Goal: Task Accomplishment & Management: Manage account settings

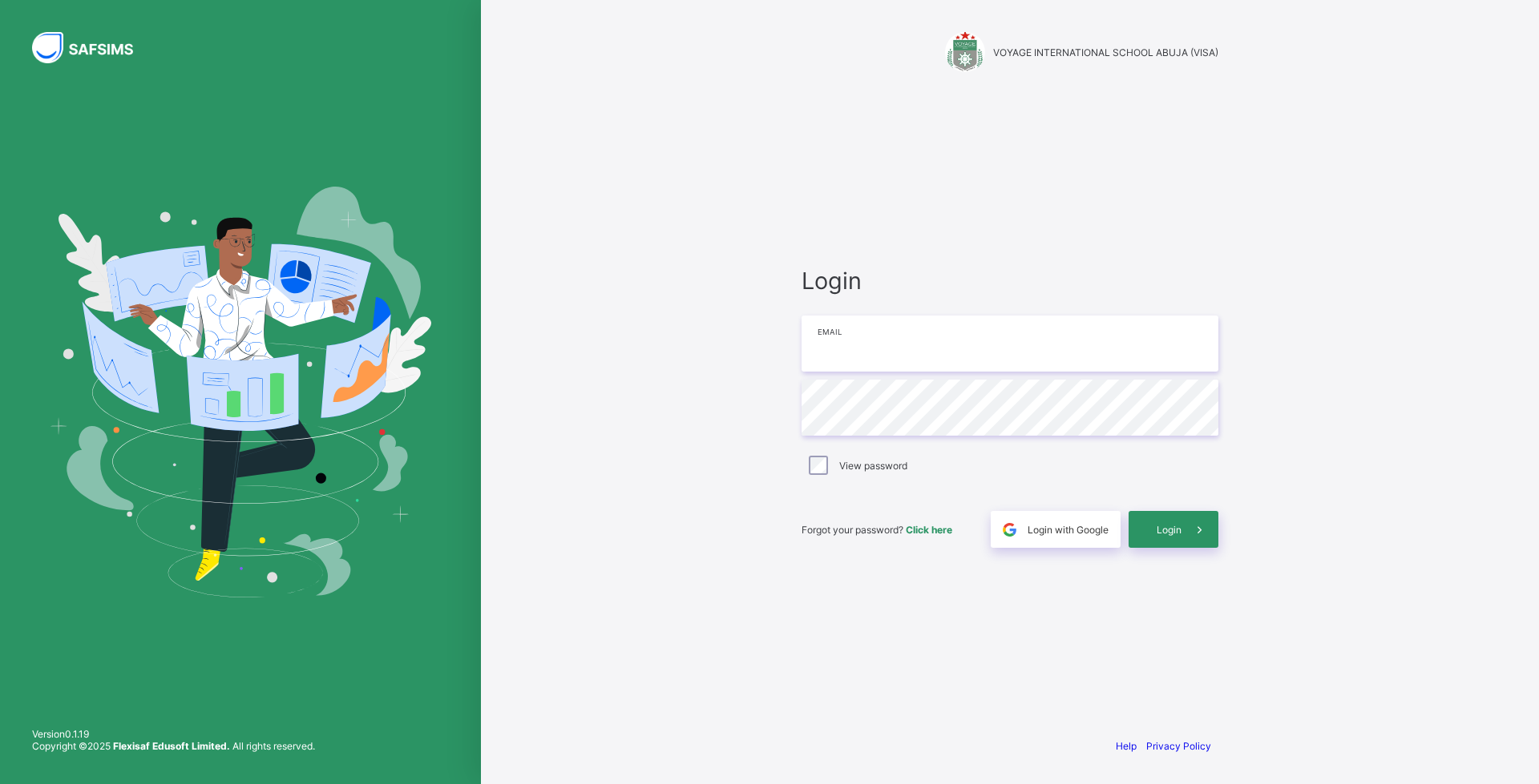
click at [922, 346] on input "email" at bounding box center [1010, 344] width 417 height 56
type input "**********"
click at [1170, 518] on div "Login" at bounding box center [1173, 529] width 90 height 37
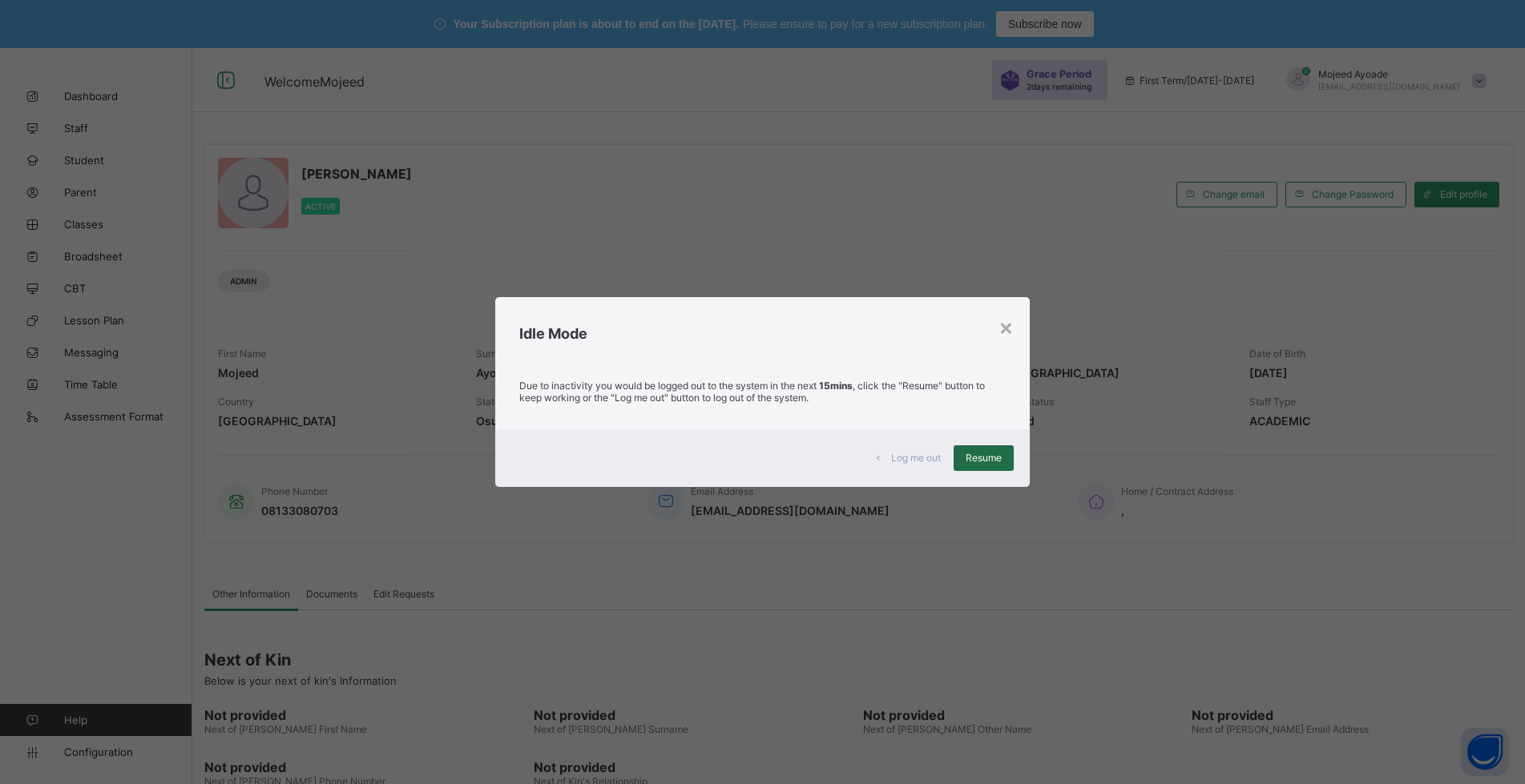
click at [975, 462] on span "Resume" at bounding box center [984, 457] width 36 height 12
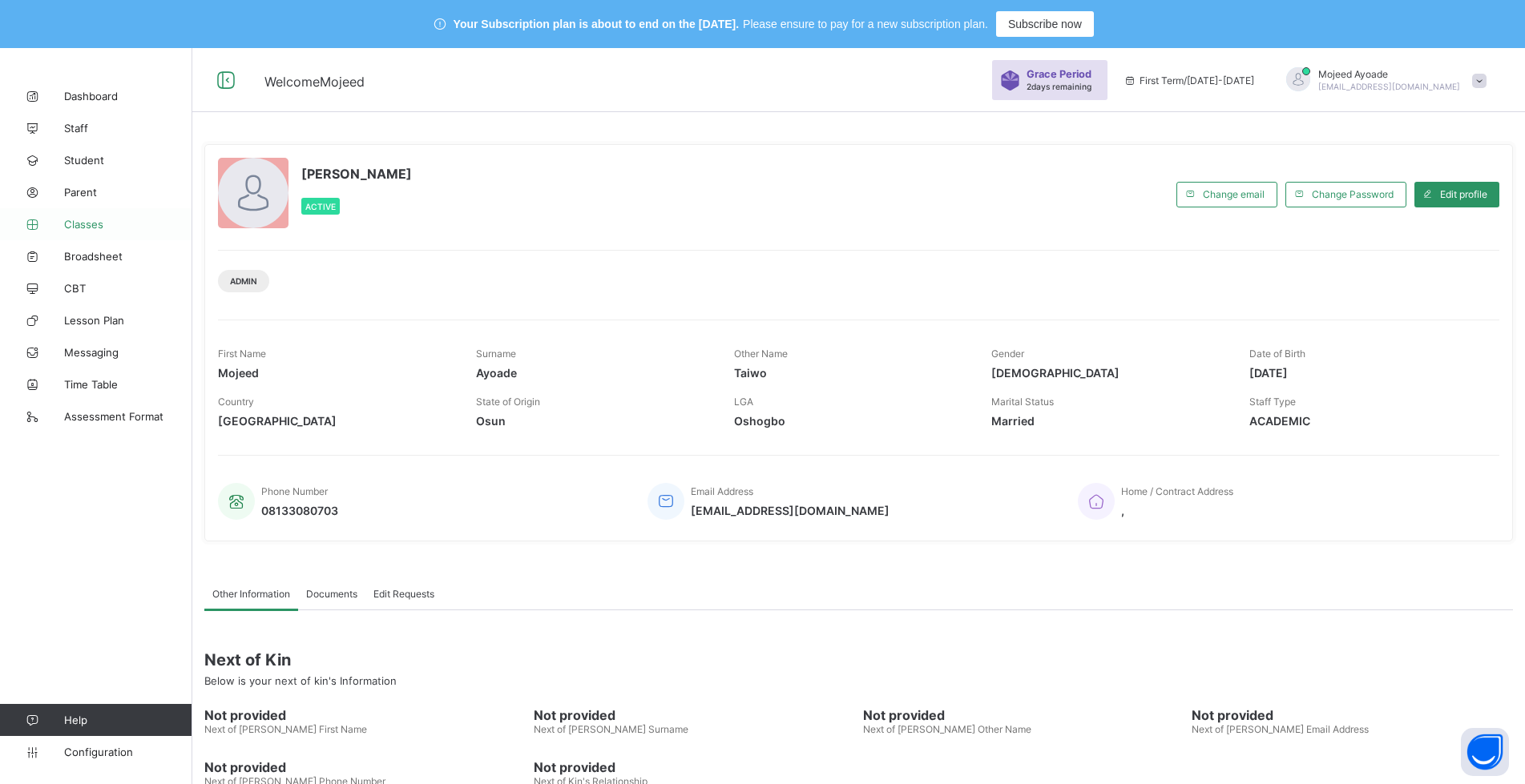
click at [81, 230] on span "Classes" at bounding box center [128, 224] width 128 height 13
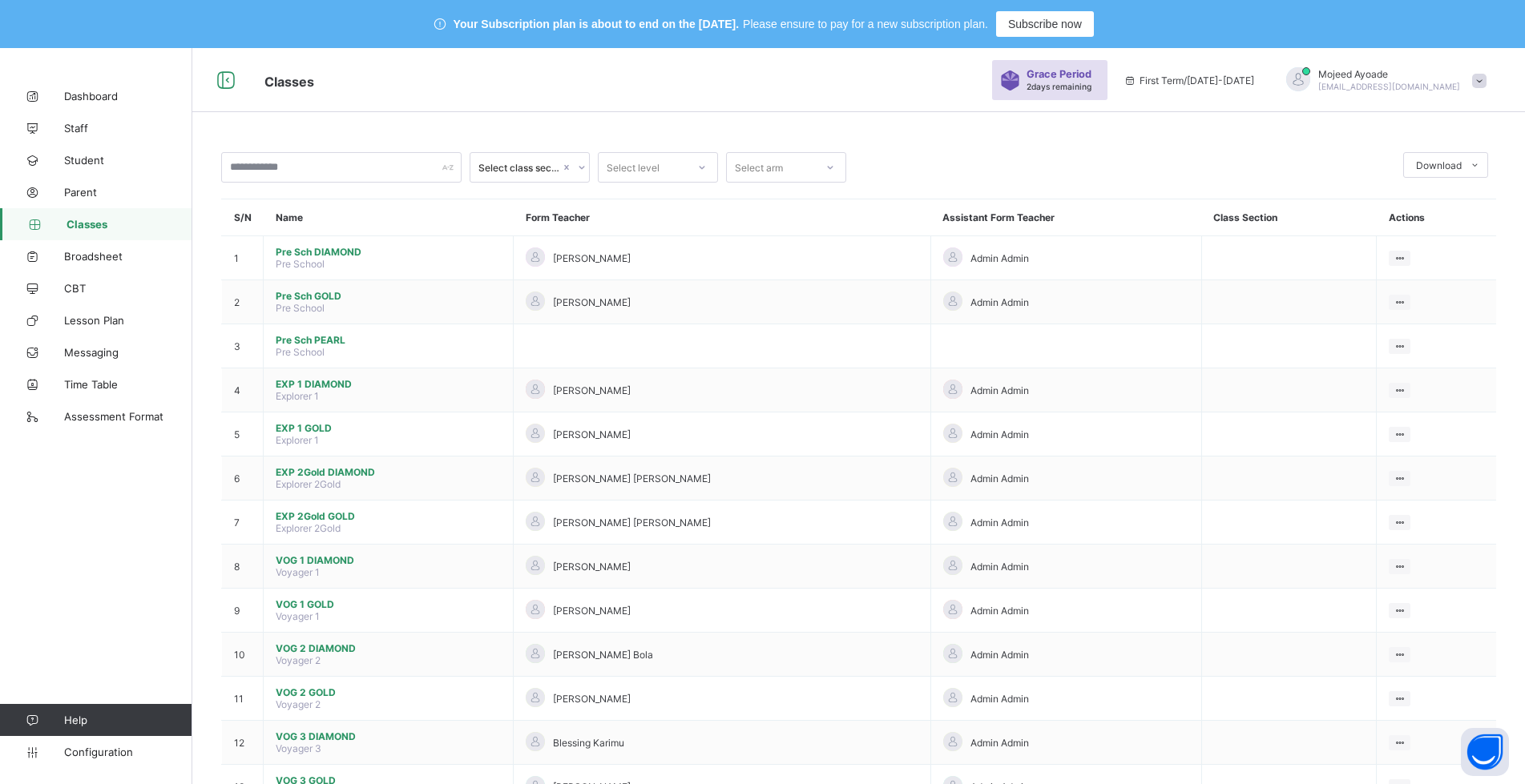
click at [556, 102] on div "Classes Grace Period 2 days remaining First Term / 2025-2026 Mojeed Ayoade ayom…" at bounding box center [762, 80] width 1525 height 64
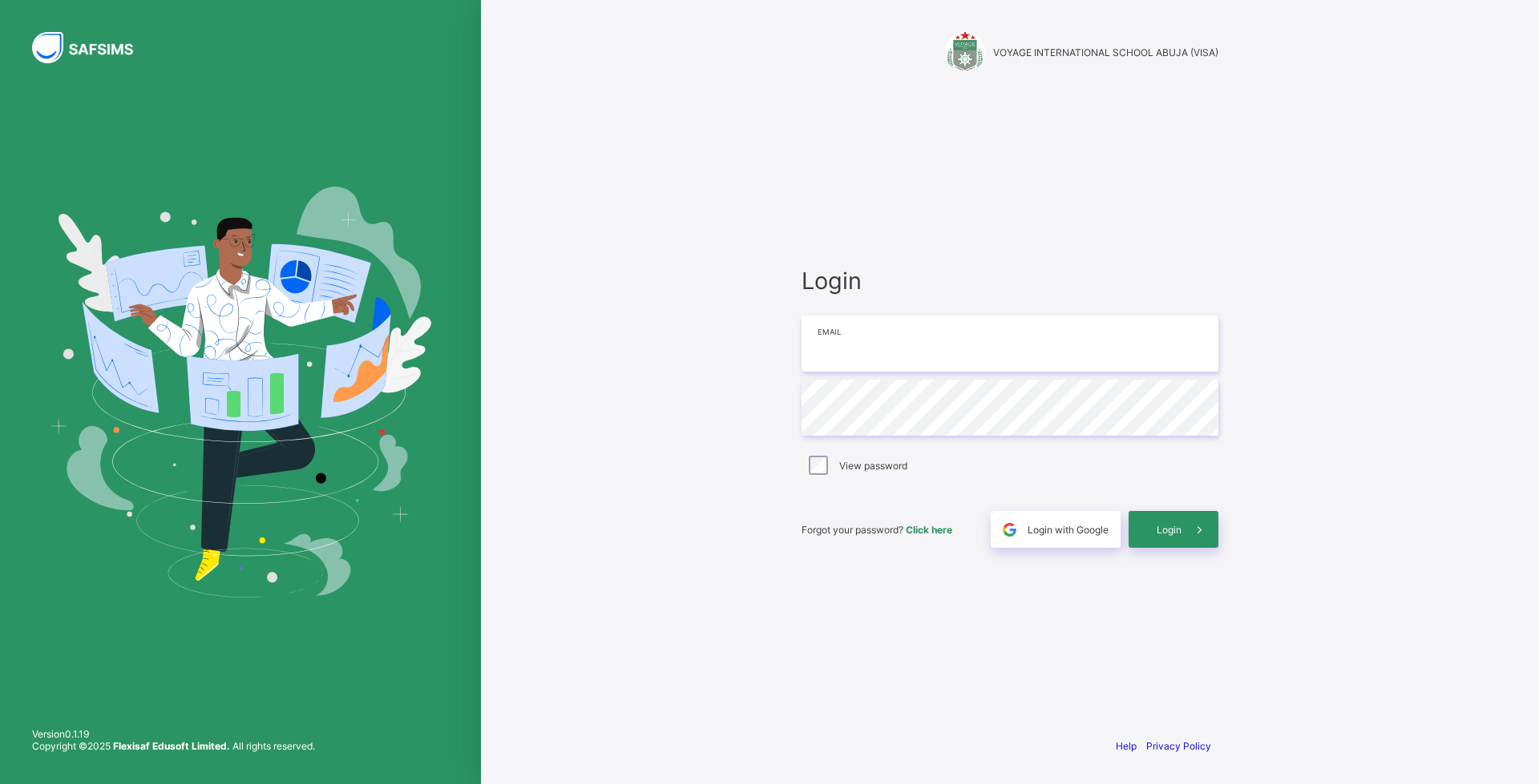
click at [892, 348] on input "email" at bounding box center [1010, 344] width 417 height 56
type input "**********"
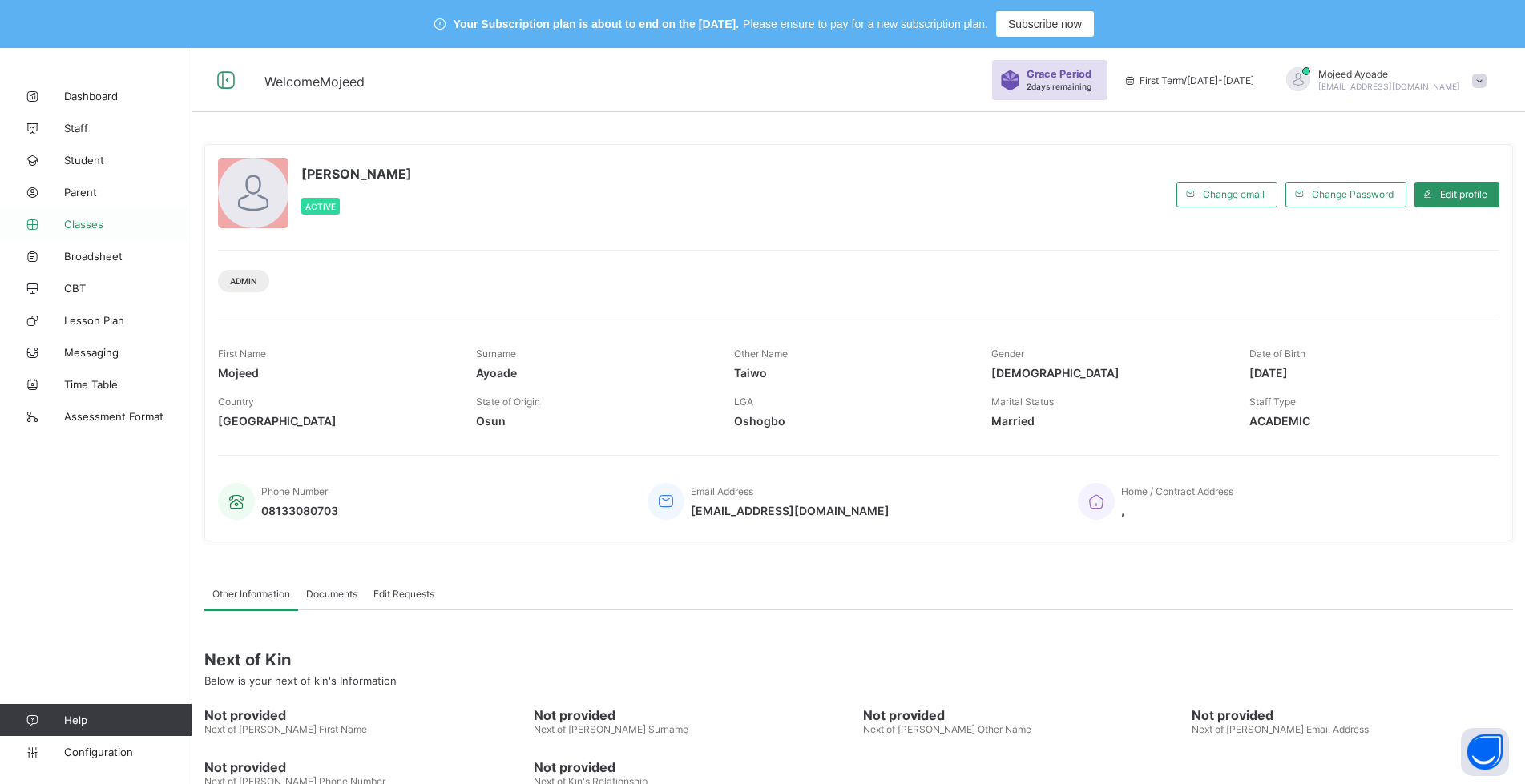
click at [86, 230] on span "Classes" at bounding box center [128, 224] width 128 height 13
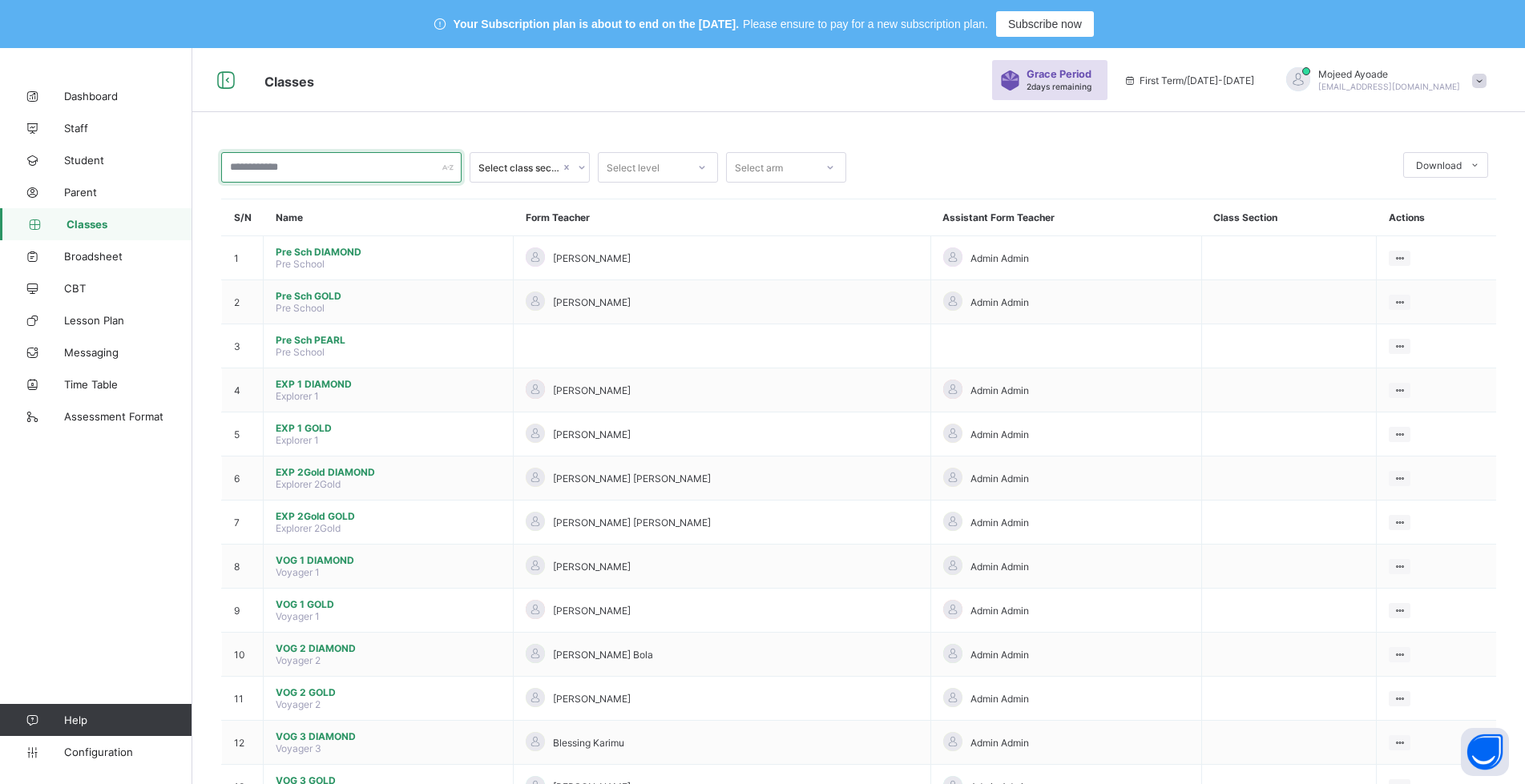
click at [280, 173] on input "text" at bounding box center [341, 168] width 241 height 31
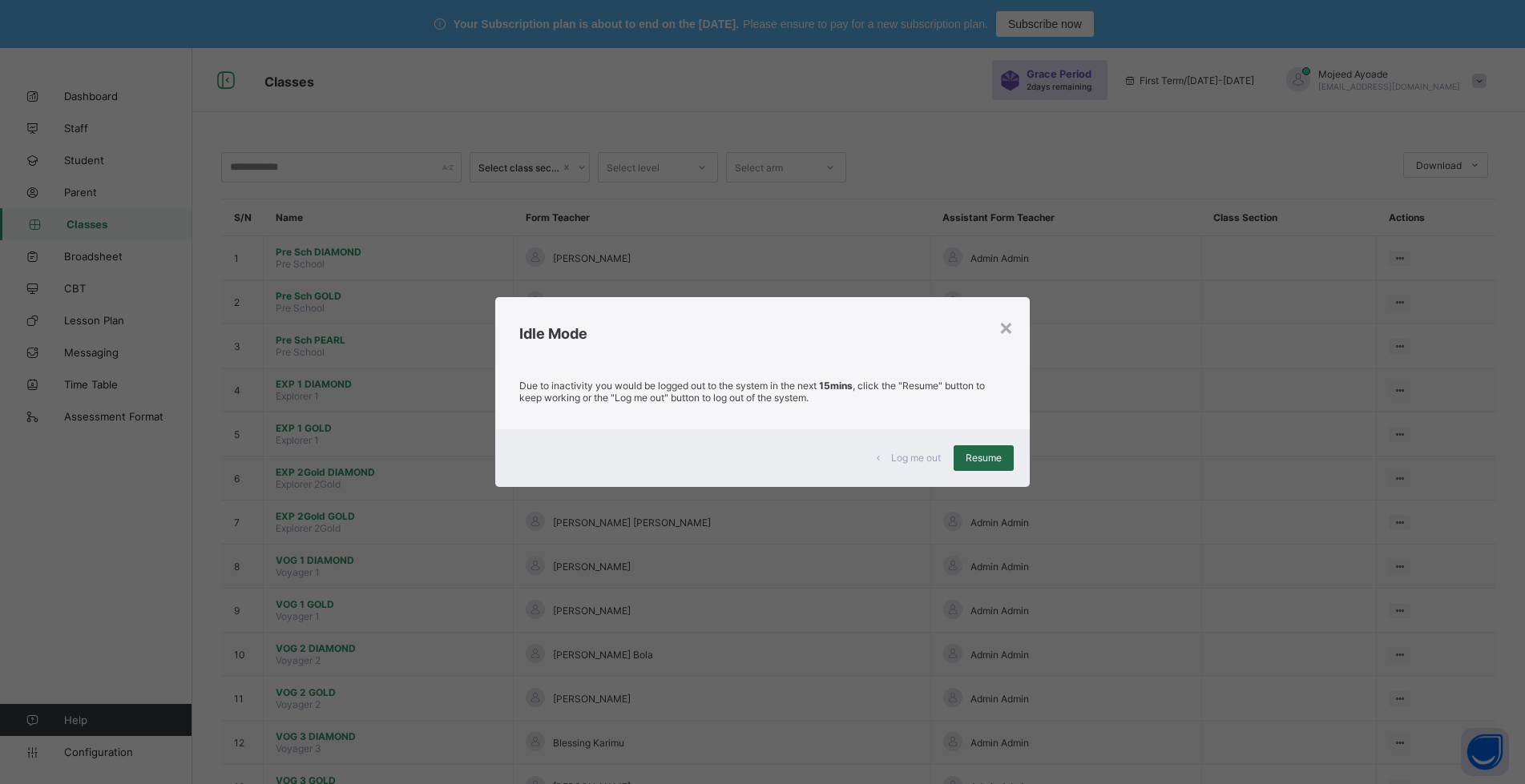
click at [971, 449] on div "Resume" at bounding box center [984, 458] width 60 height 25
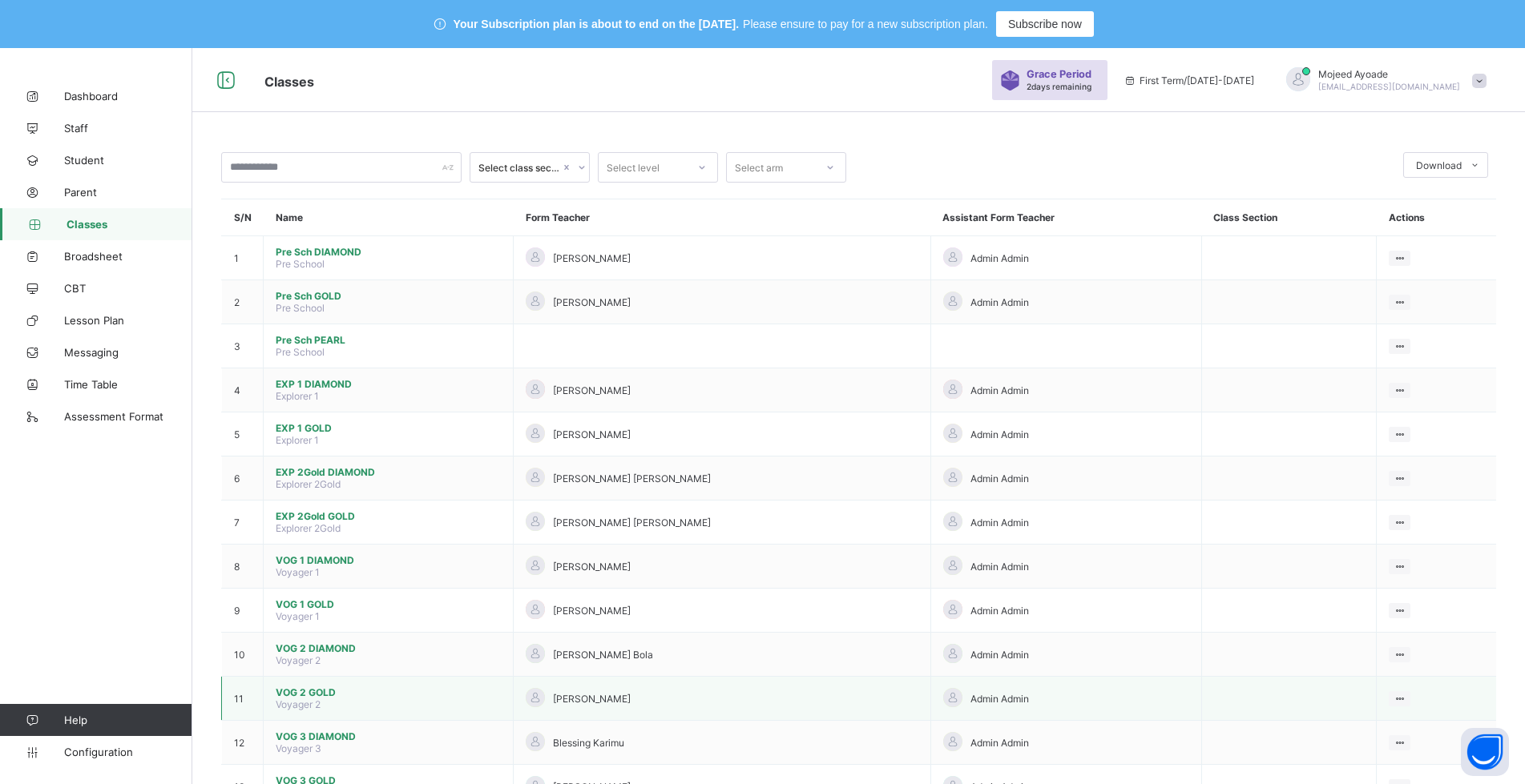
click at [1293, 714] on td at bounding box center [1289, 699] width 175 height 44
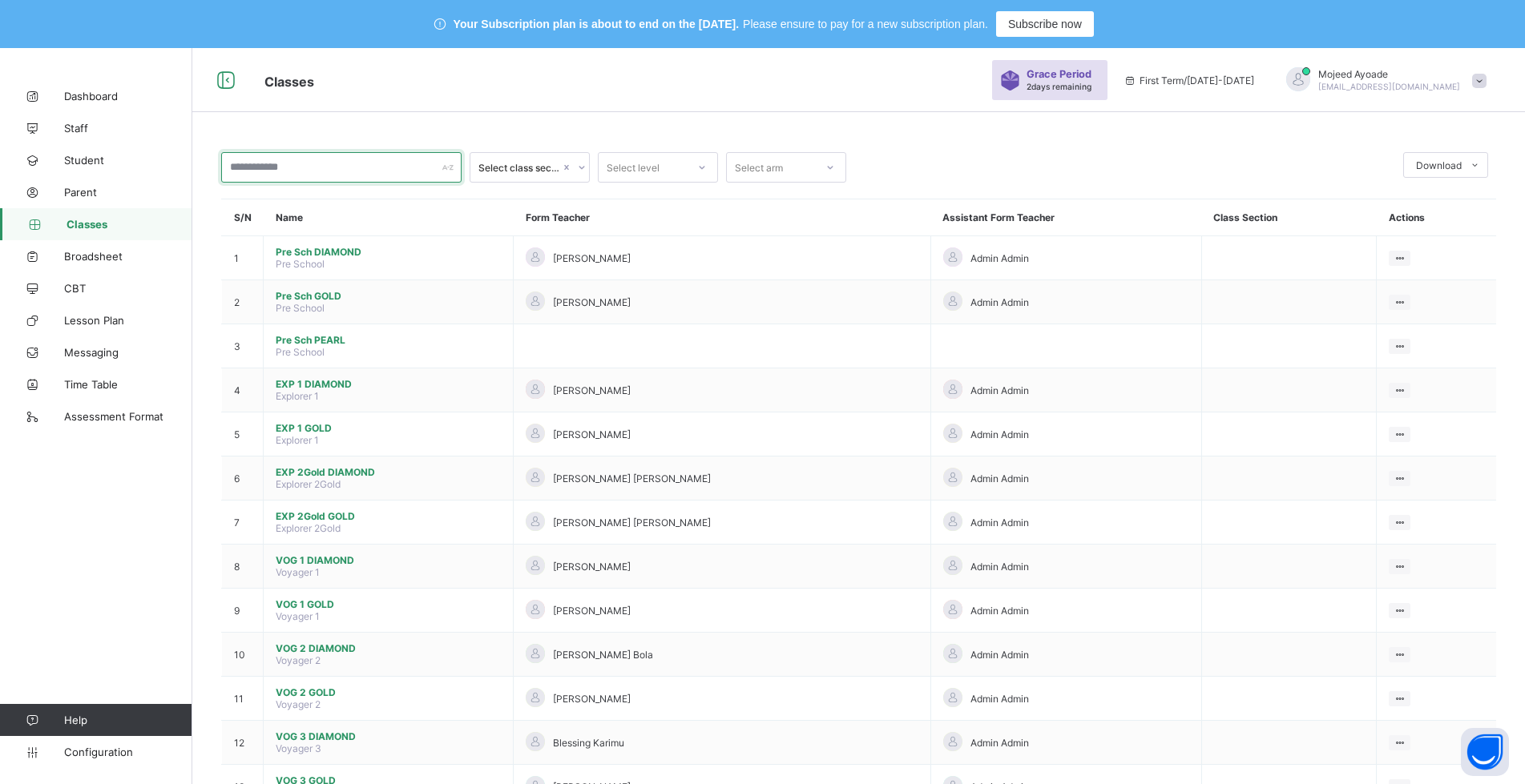
click at [298, 172] on input "text" at bounding box center [341, 168] width 241 height 31
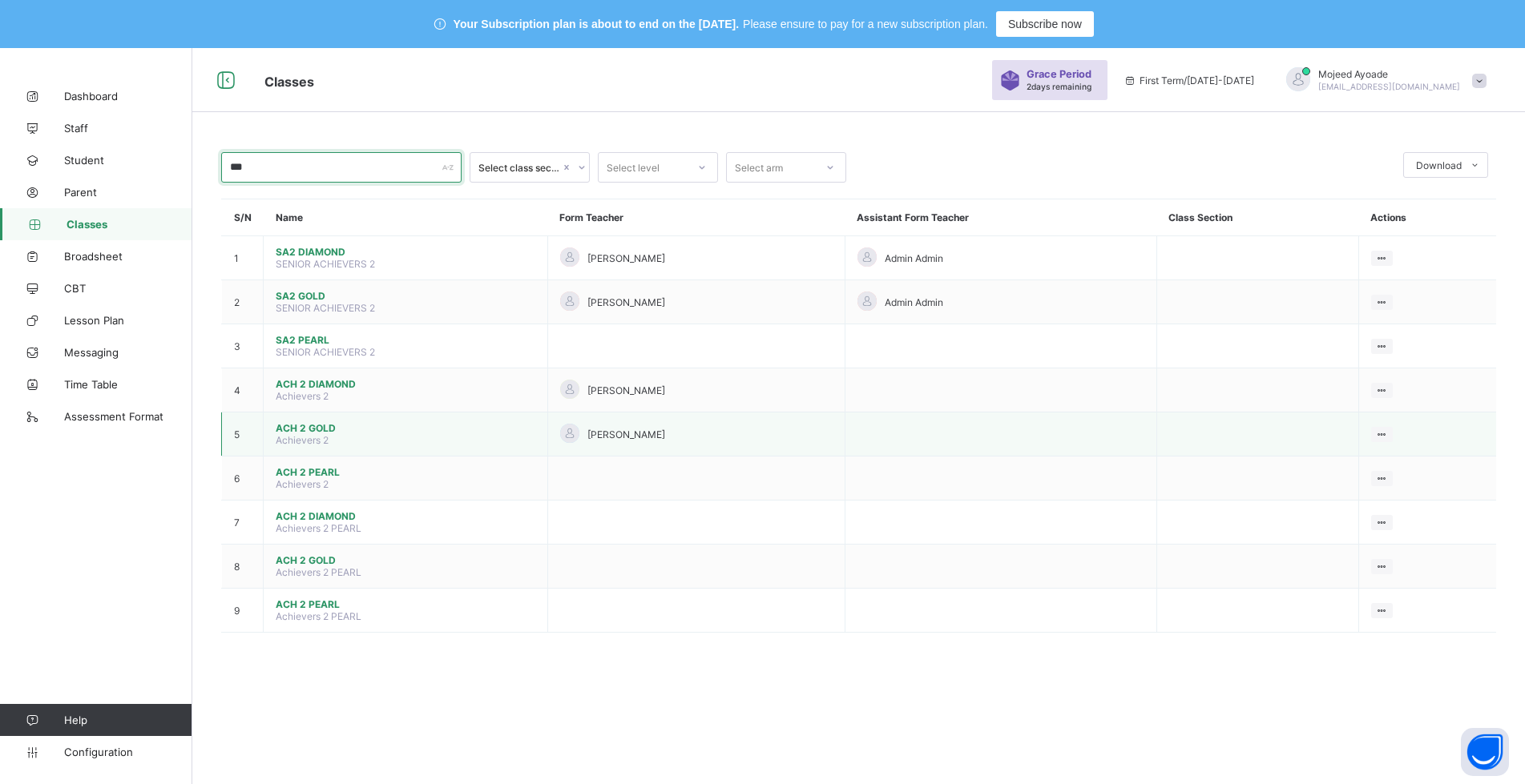
type input "***"
click at [311, 428] on span "ACH 2 GOLD" at bounding box center [406, 427] width 260 height 12
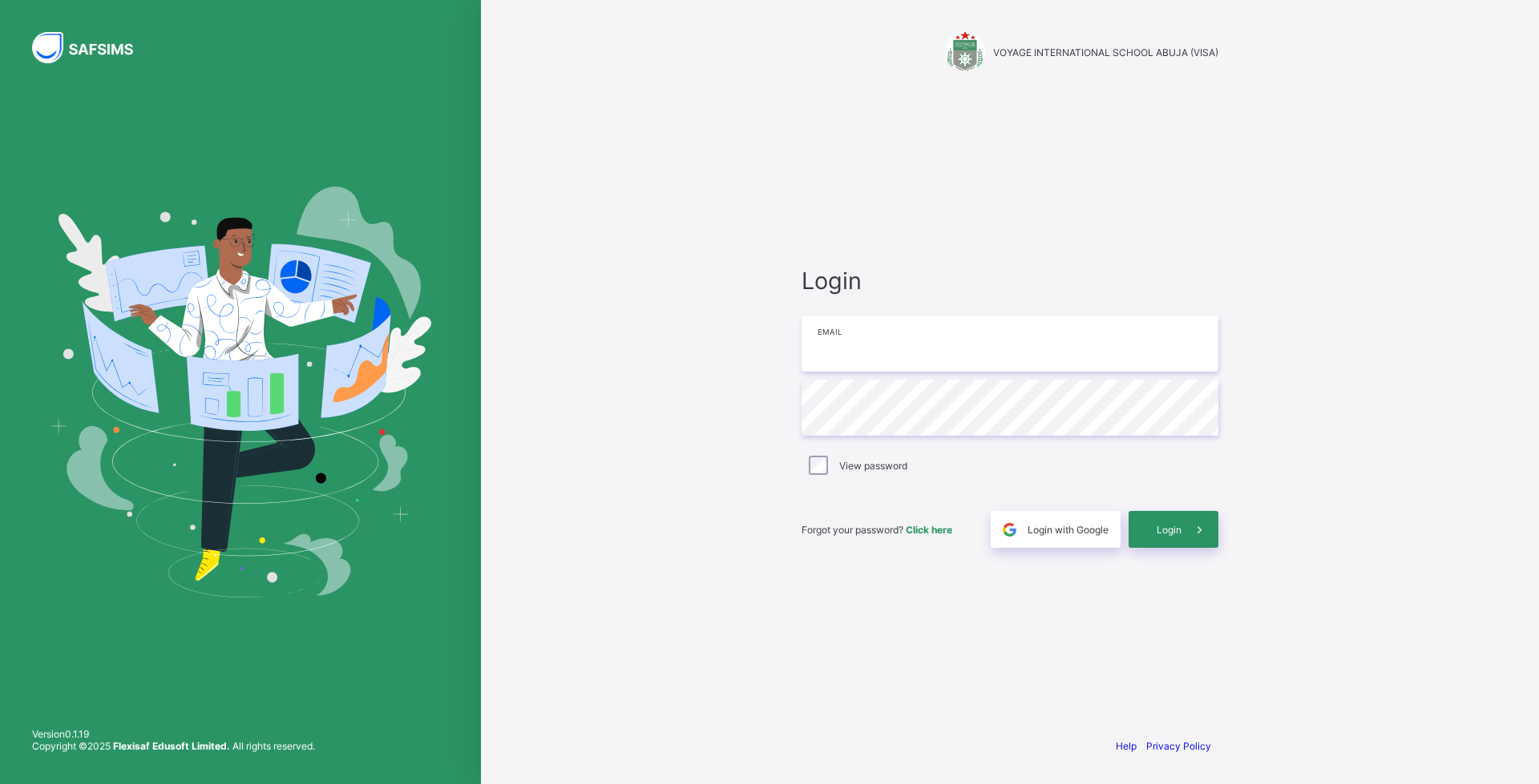
click at [980, 354] on input "email" at bounding box center [1010, 344] width 417 height 56
type input "**********"
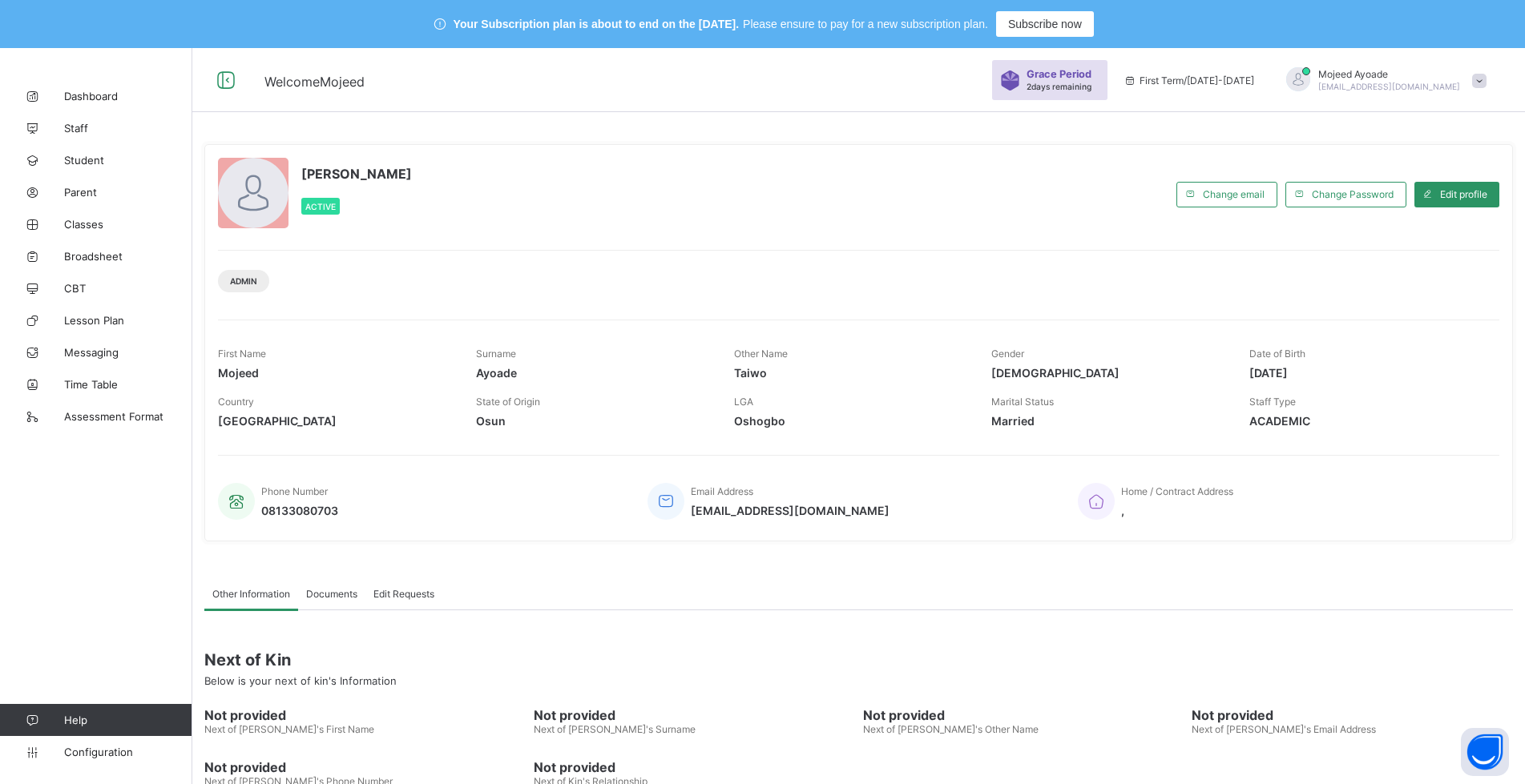
click at [1409, 77] on span "[PERSON_NAME]" at bounding box center [1389, 74] width 142 height 12
click at [1436, 176] on span "Profile" at bounding box center [1434, 175] width 106 height 18
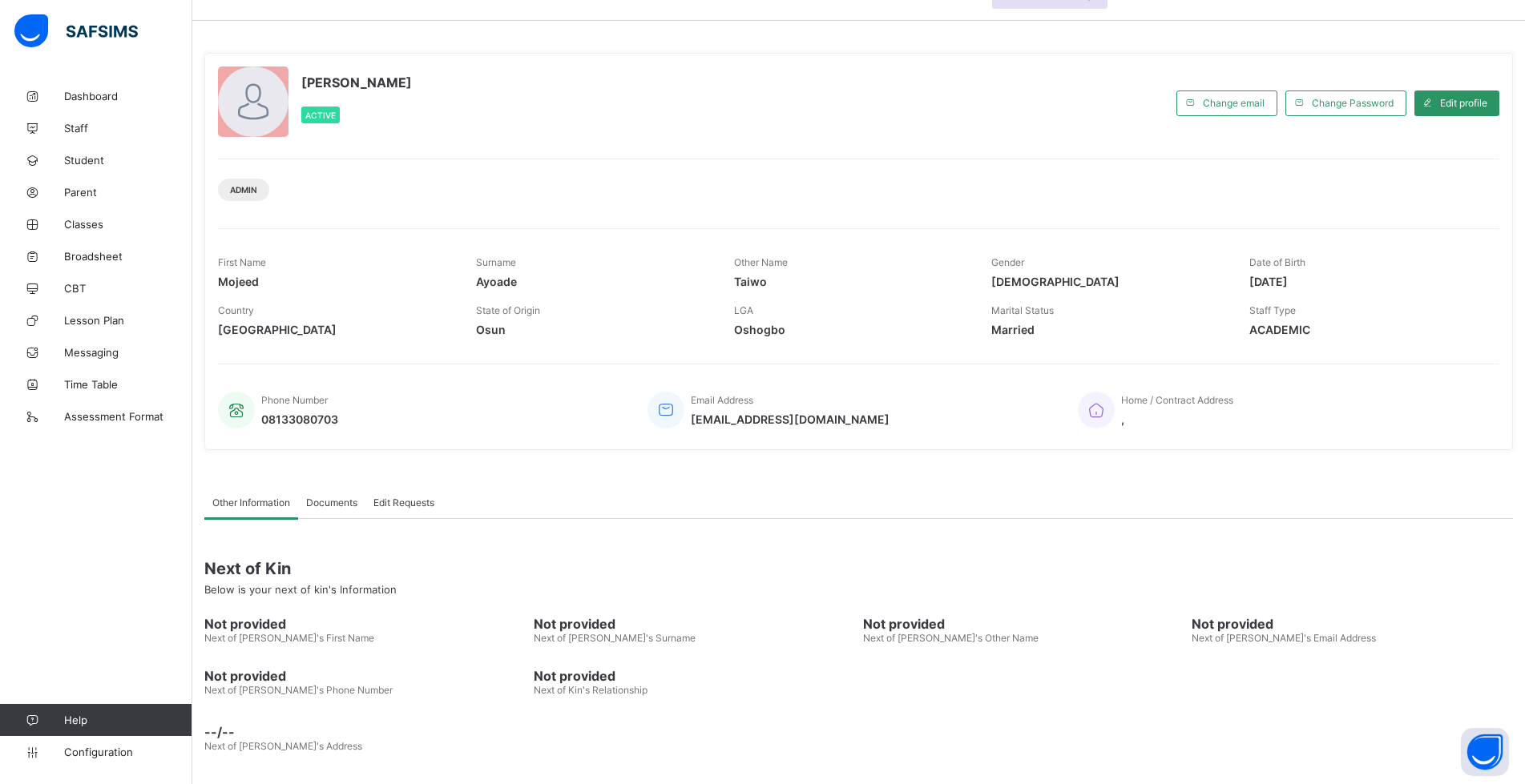
scroll to position [95, 0]
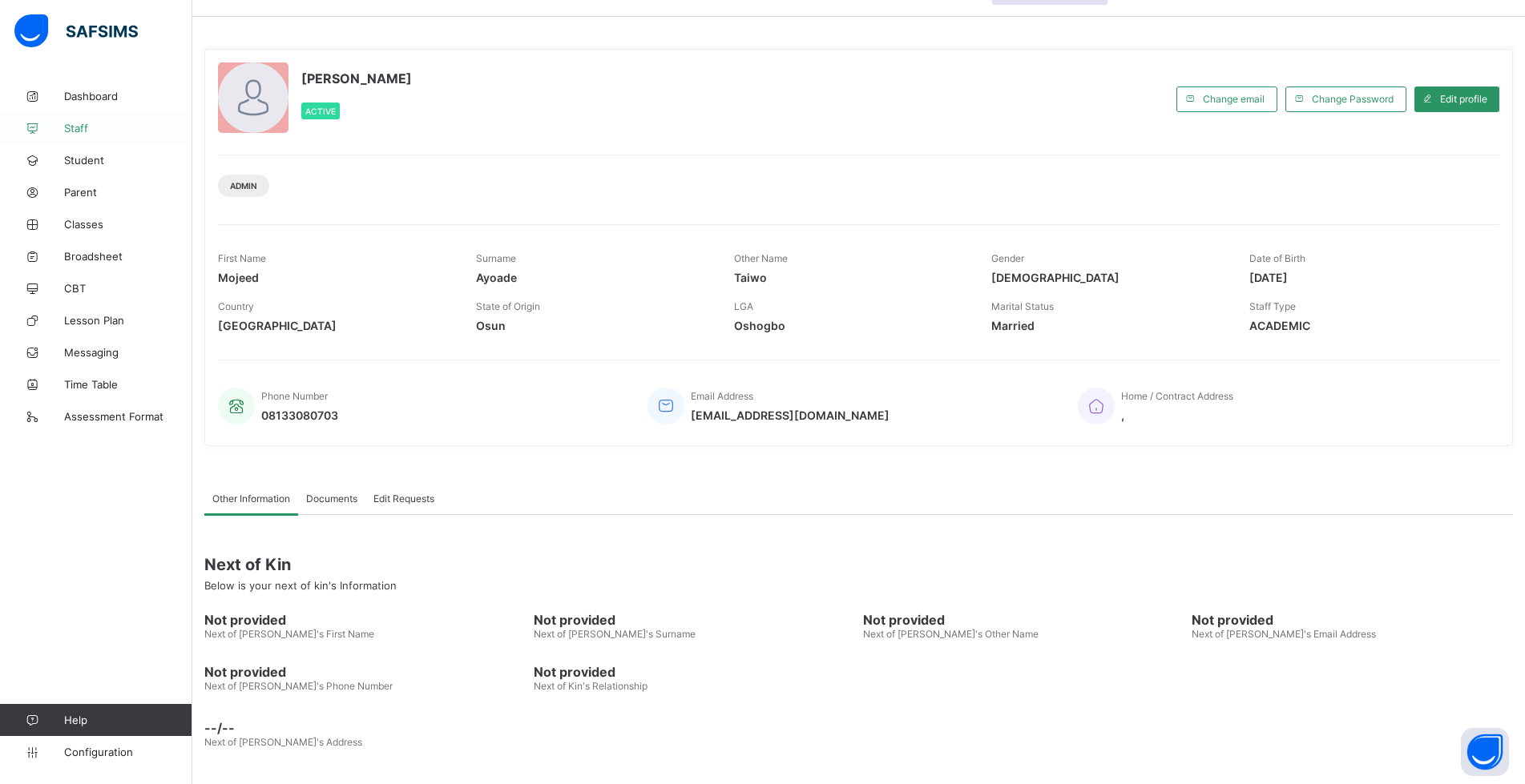
click at [85, 121] on link "Staff" at bounding box center [96, 128] width 192 height 32
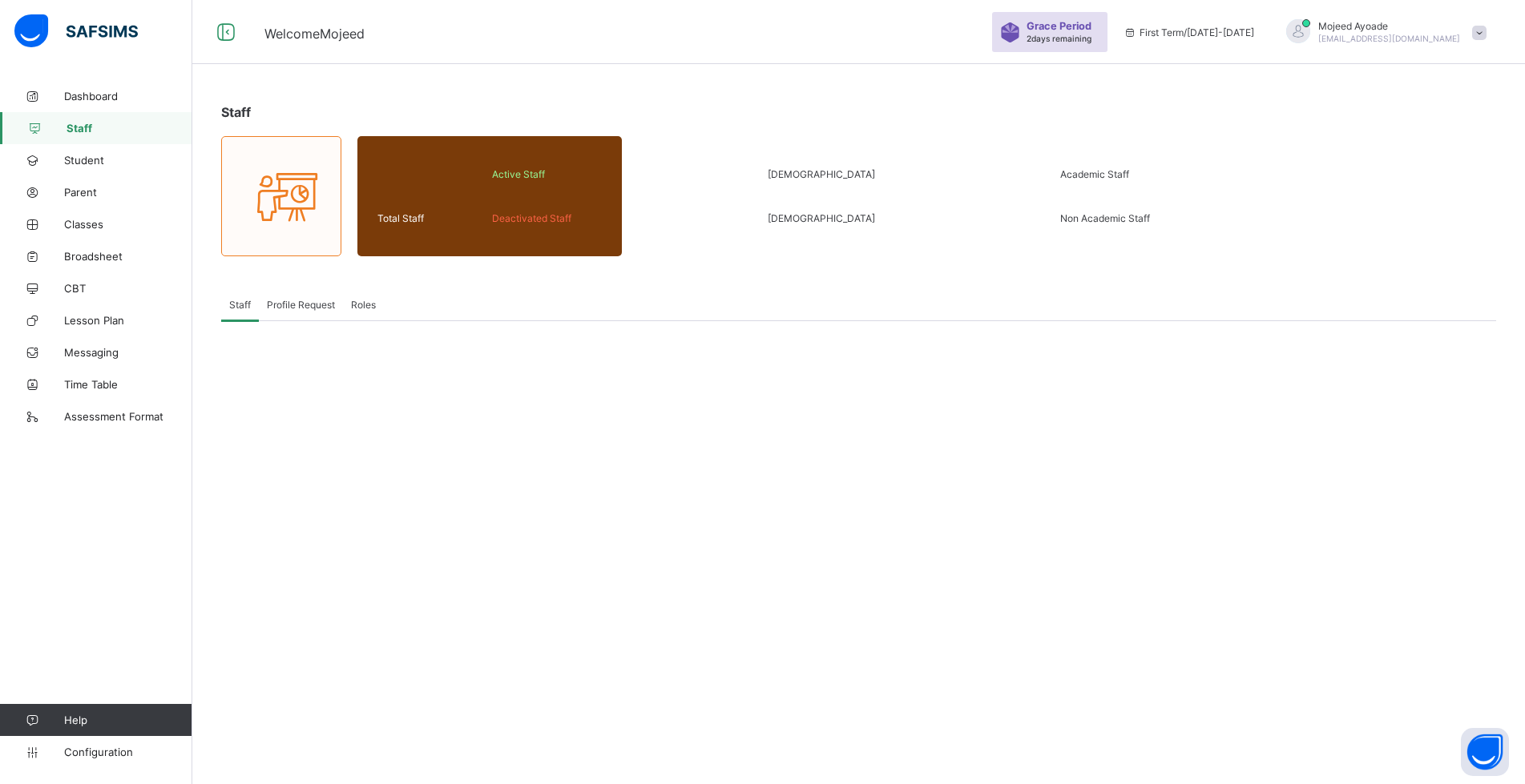
scroll to position [48, 0]
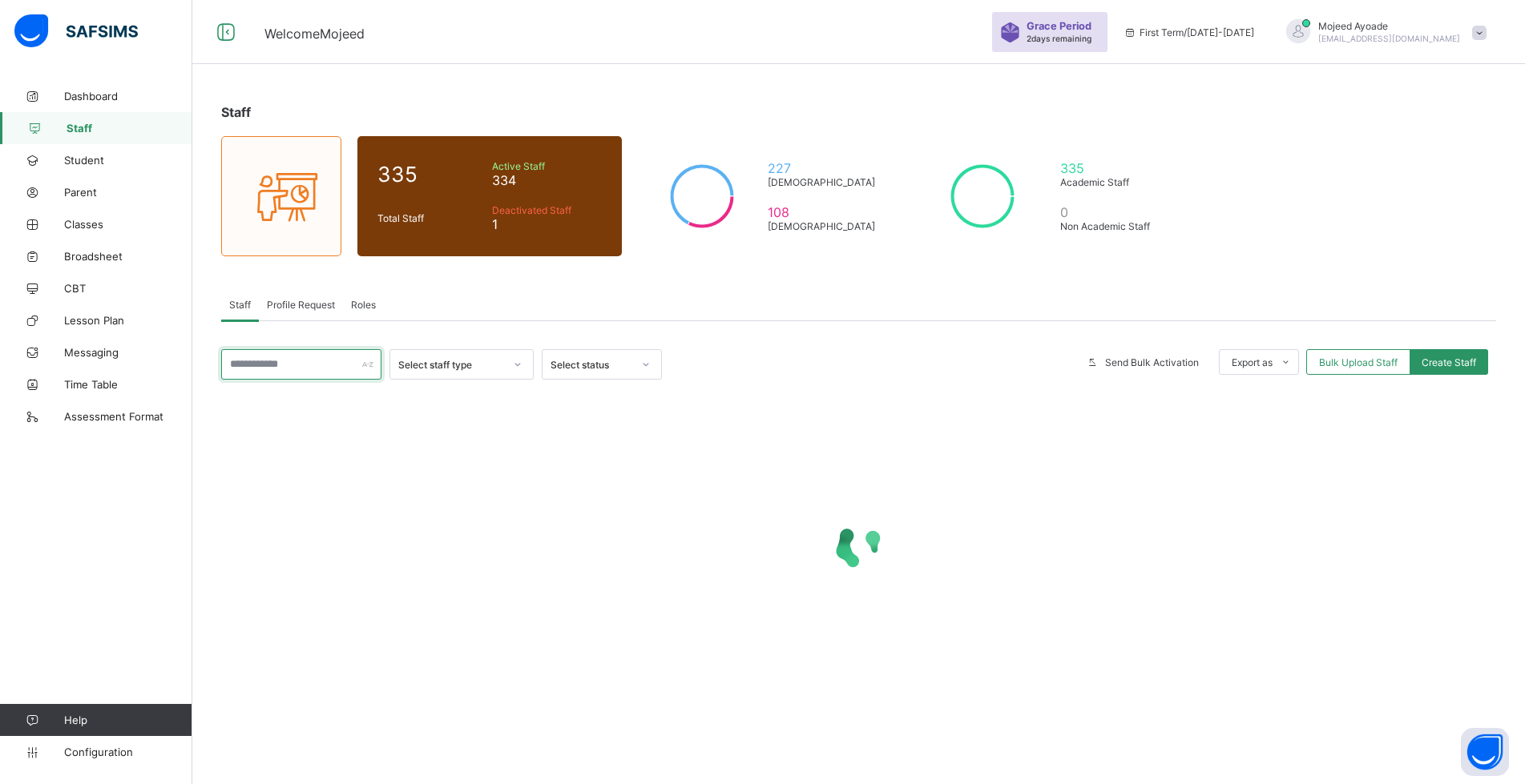
click at [330, 368] on input "text" at bounding box center [301, 365] width 161 height 31
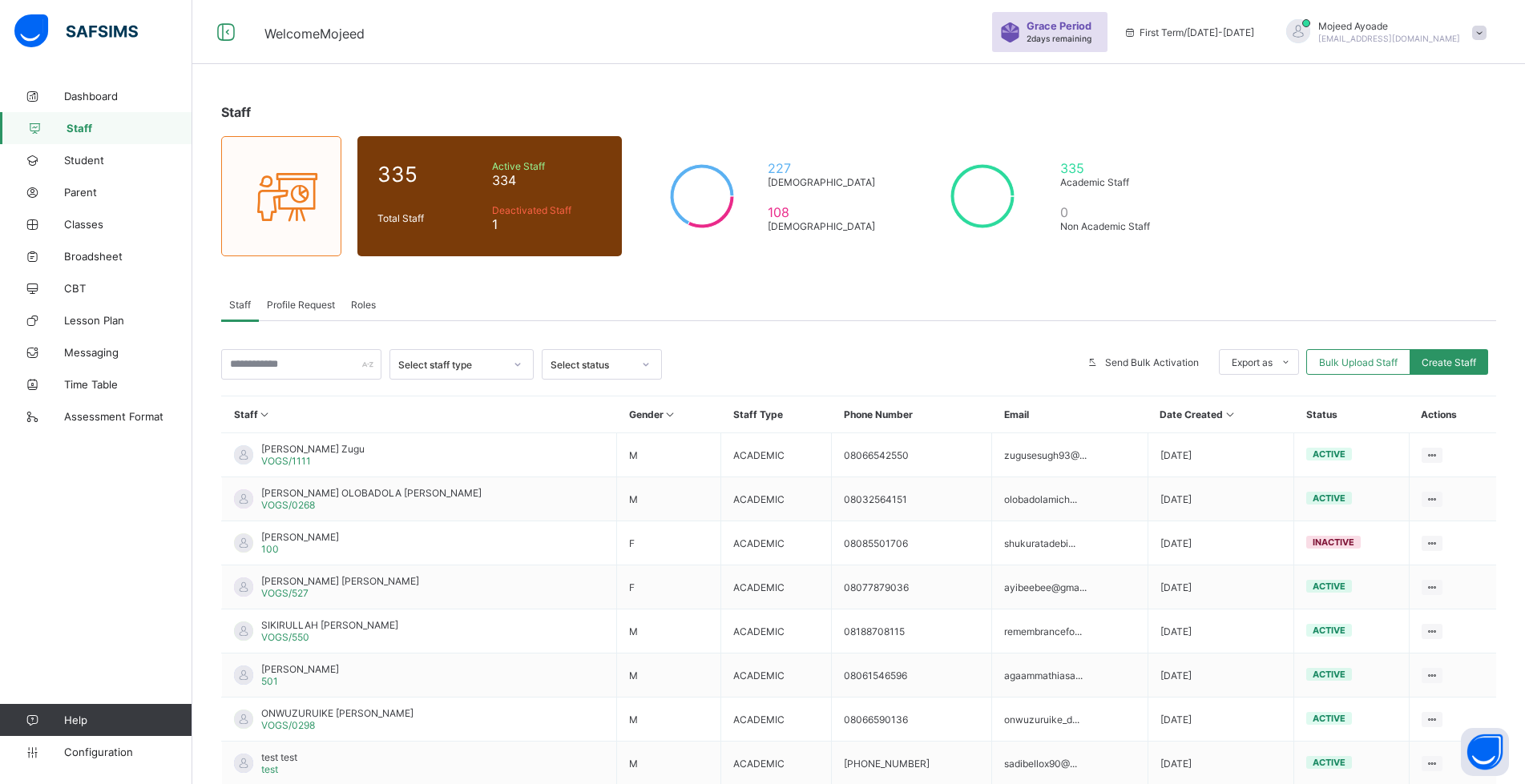
click at [770, 329] on div "Select staff type Select status Send Bulk Activation Export as Pdf Report Excel…" at bounding box center [859, 633] width 1275 height 625
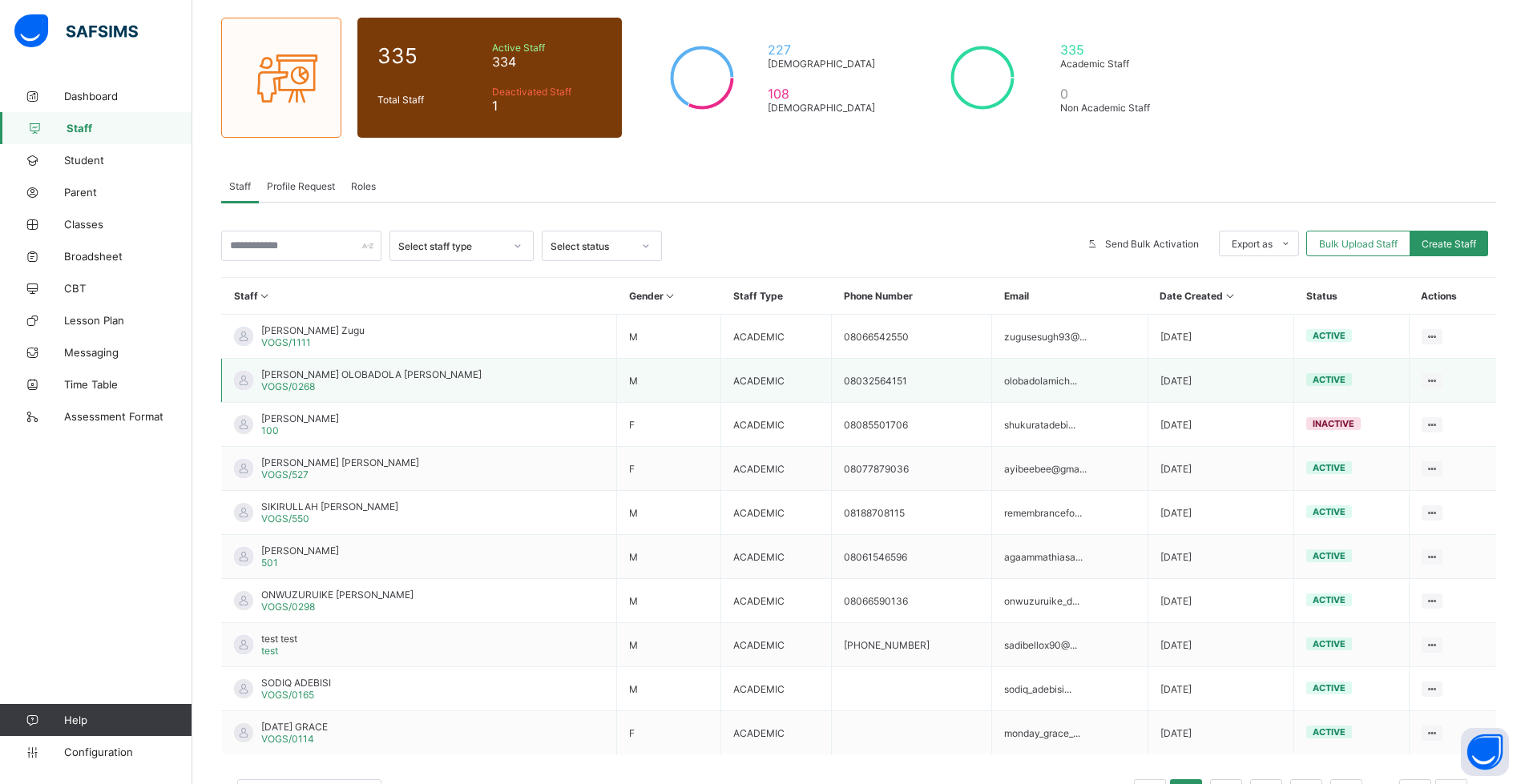
scroll to position [209, 0]
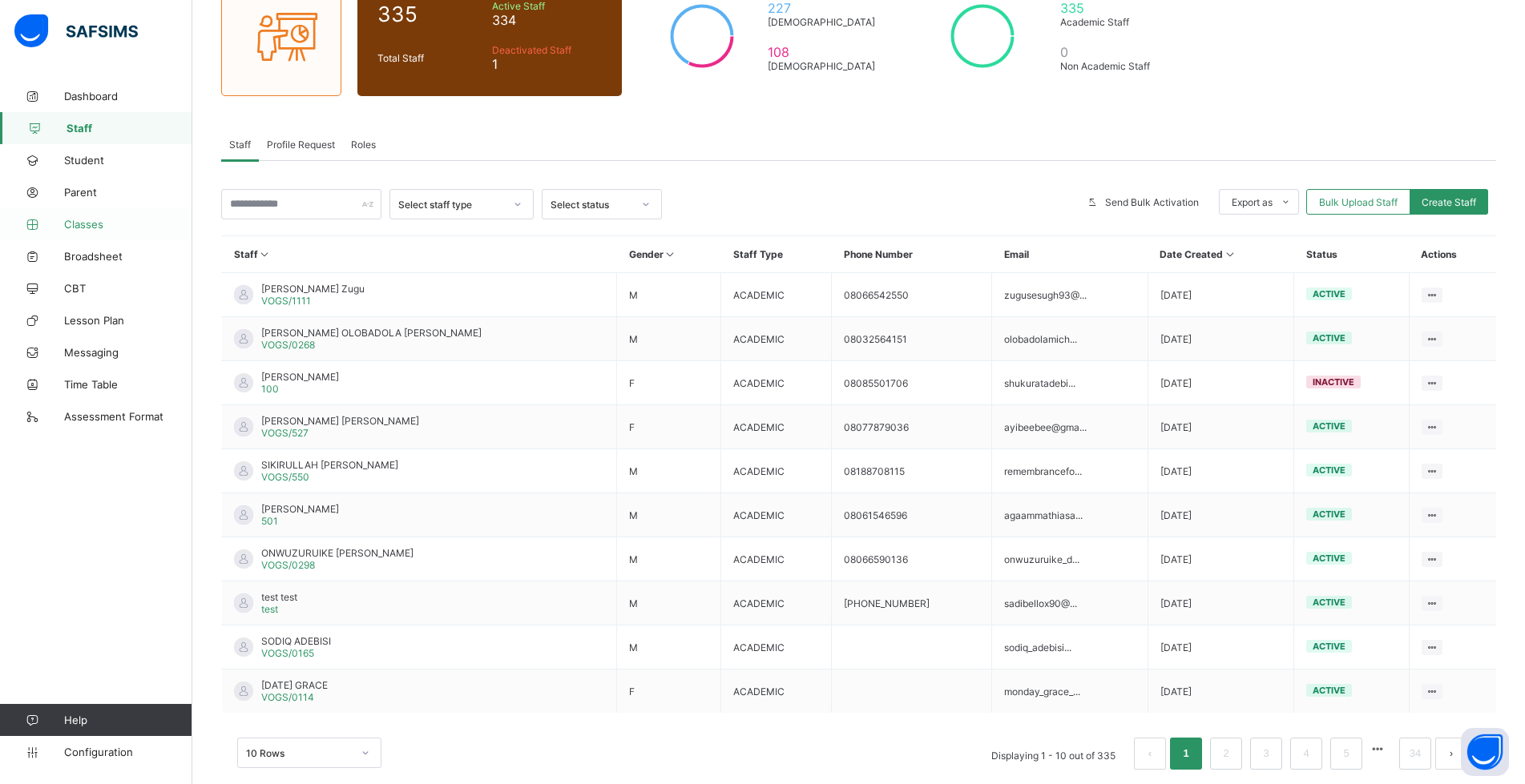
click at [97, 216] on link "Classes" at bounding box center [96, 224] width 192 height 32
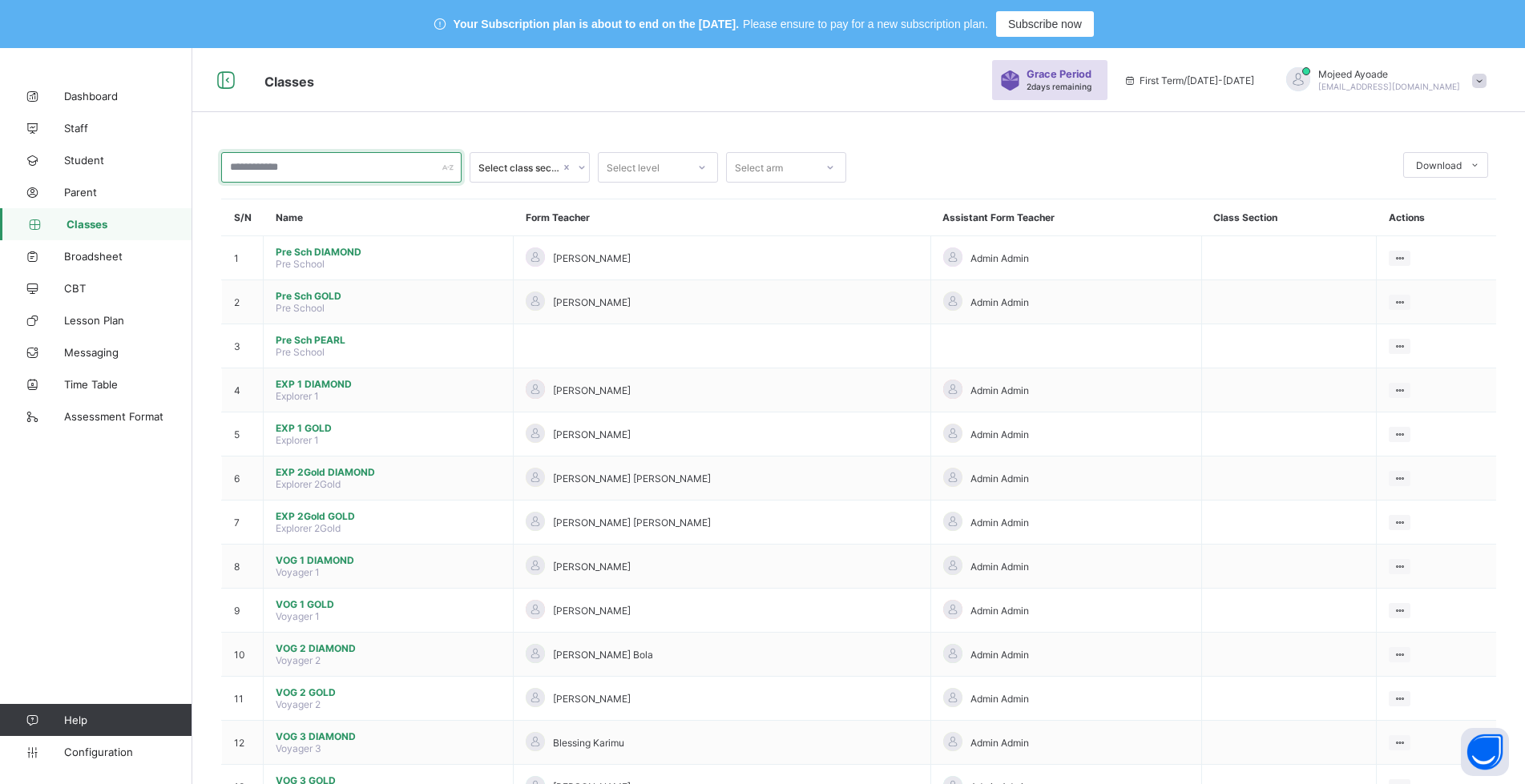
click at [305, 160] on input "text" at bounding box center [341, 168] width 241 height 31
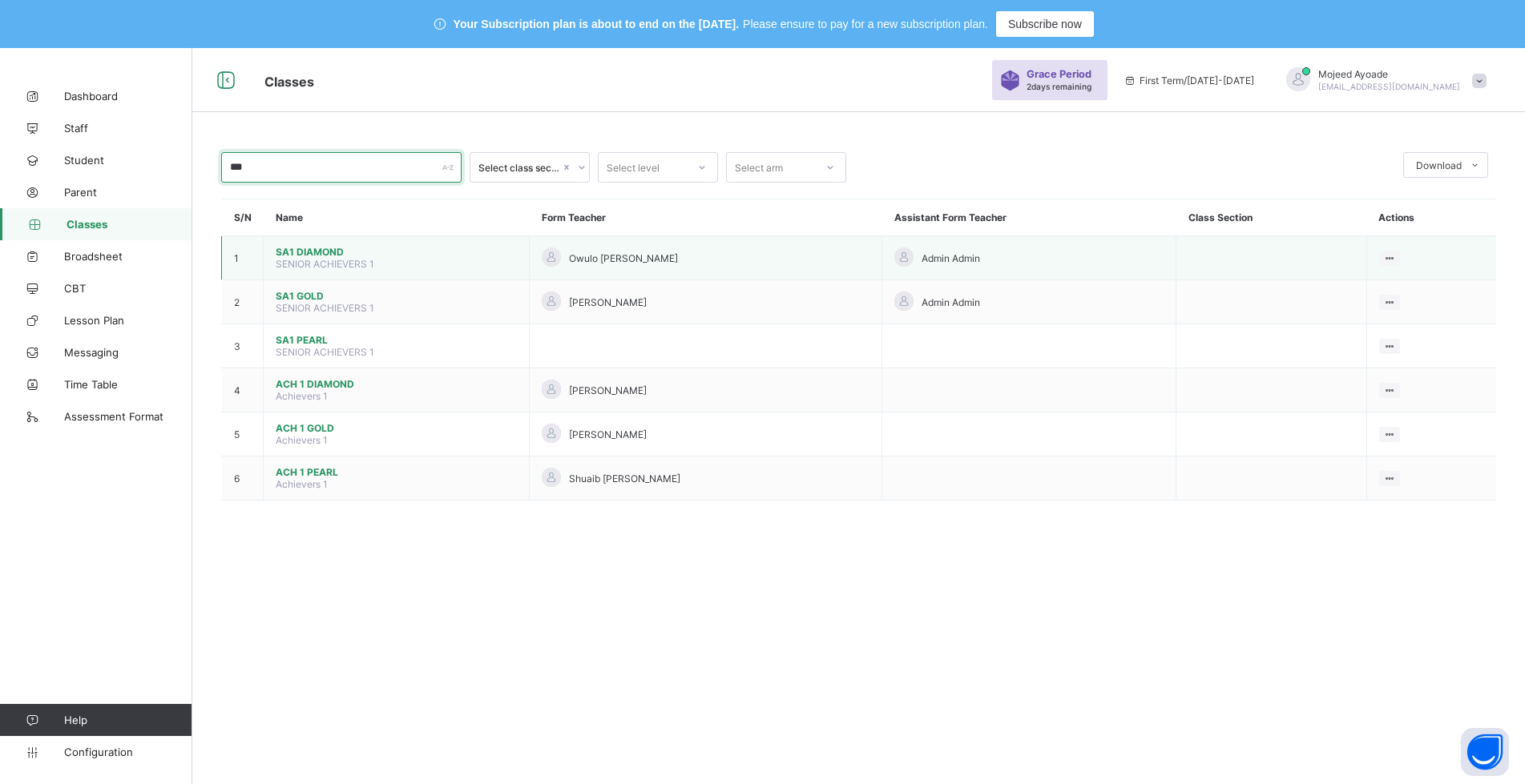
type input "***"
click at [332, 250] on span "SA1 DIAMOND" at bounding box center [397, 251] width 241 height 12
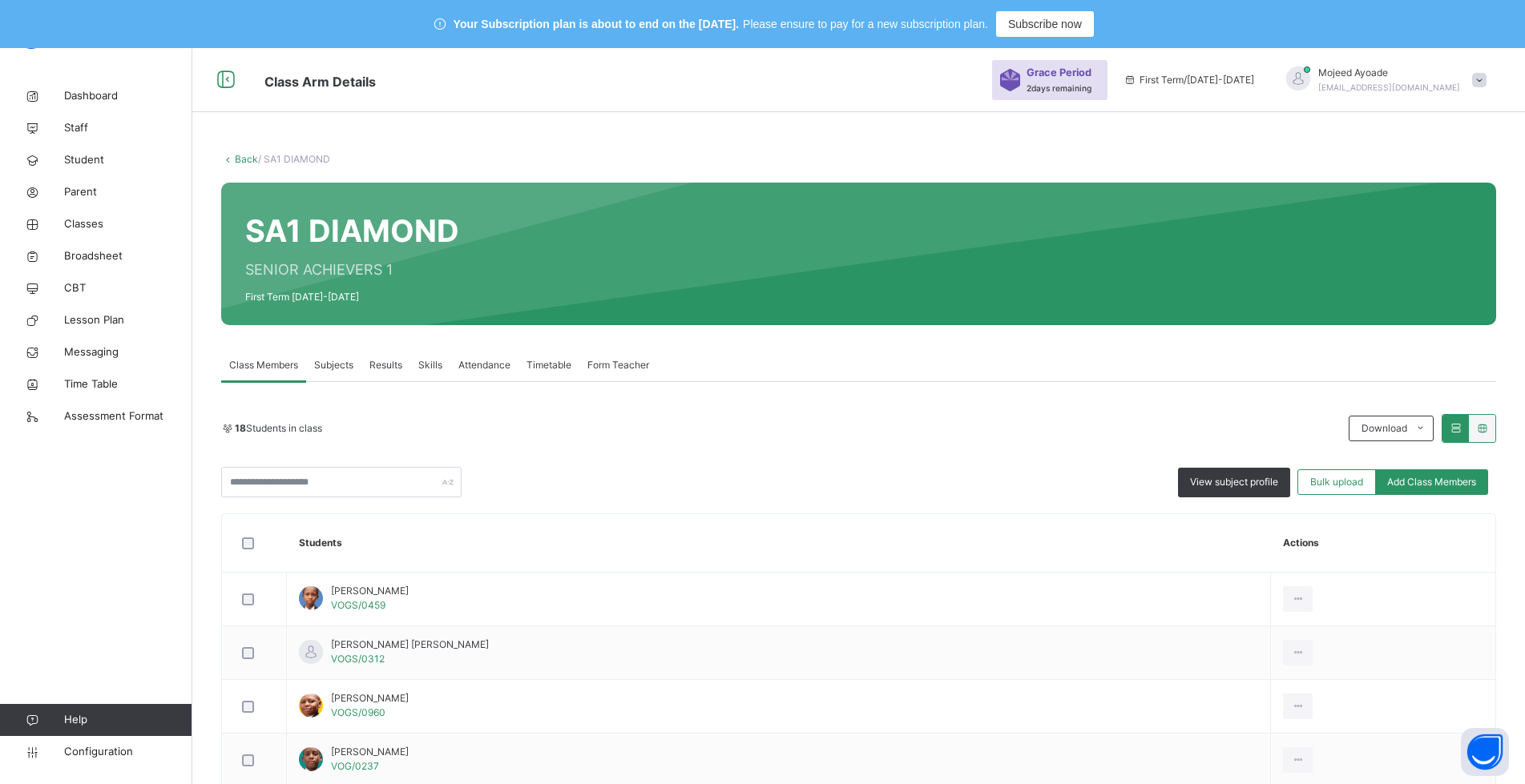
click at [626, 358] on span "Form Teacher" at bounding box center [618, 366] width 62 height 15
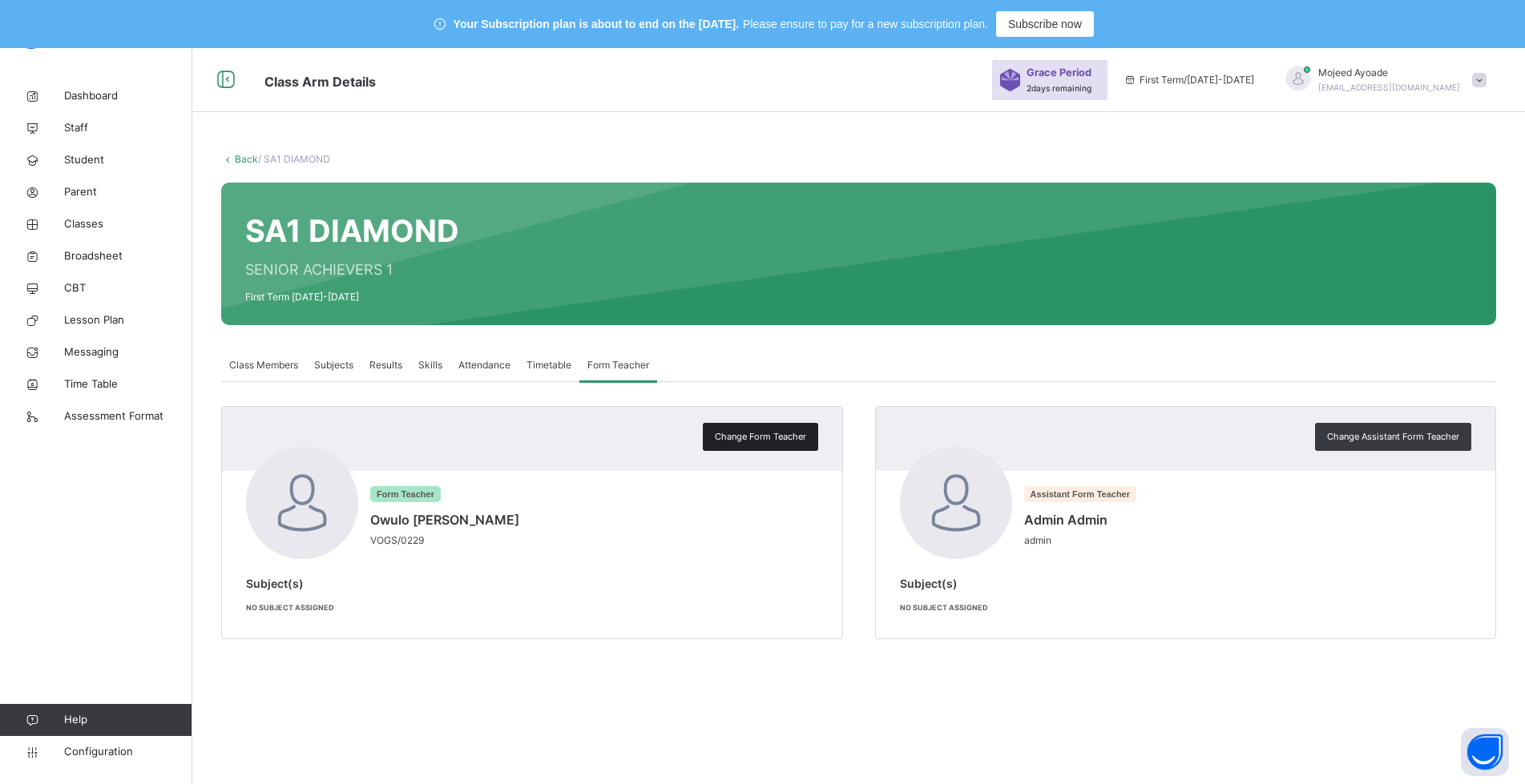
click at [780, 435] on span "Change Form Teacher" at bounding box center [761, 436] width 92 height 14
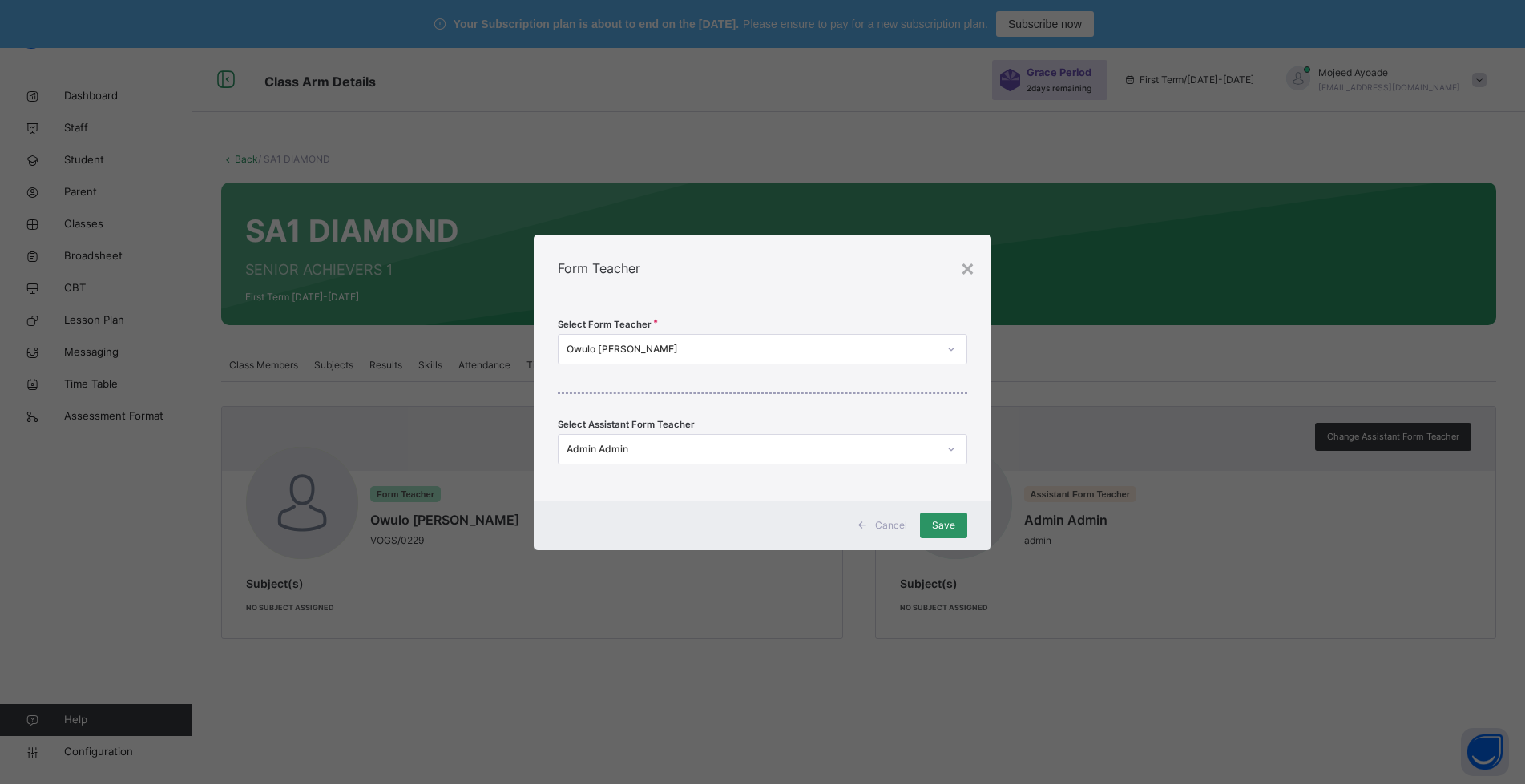
click at [730, 353] on div "Owulo [PERSON_NAME]" at bounding box center [752, 349] width 371 height 15
click at [693, 353] on div "Owulo [PERSON_NAME]" at bounding box center [752, 349] width 371 height 15
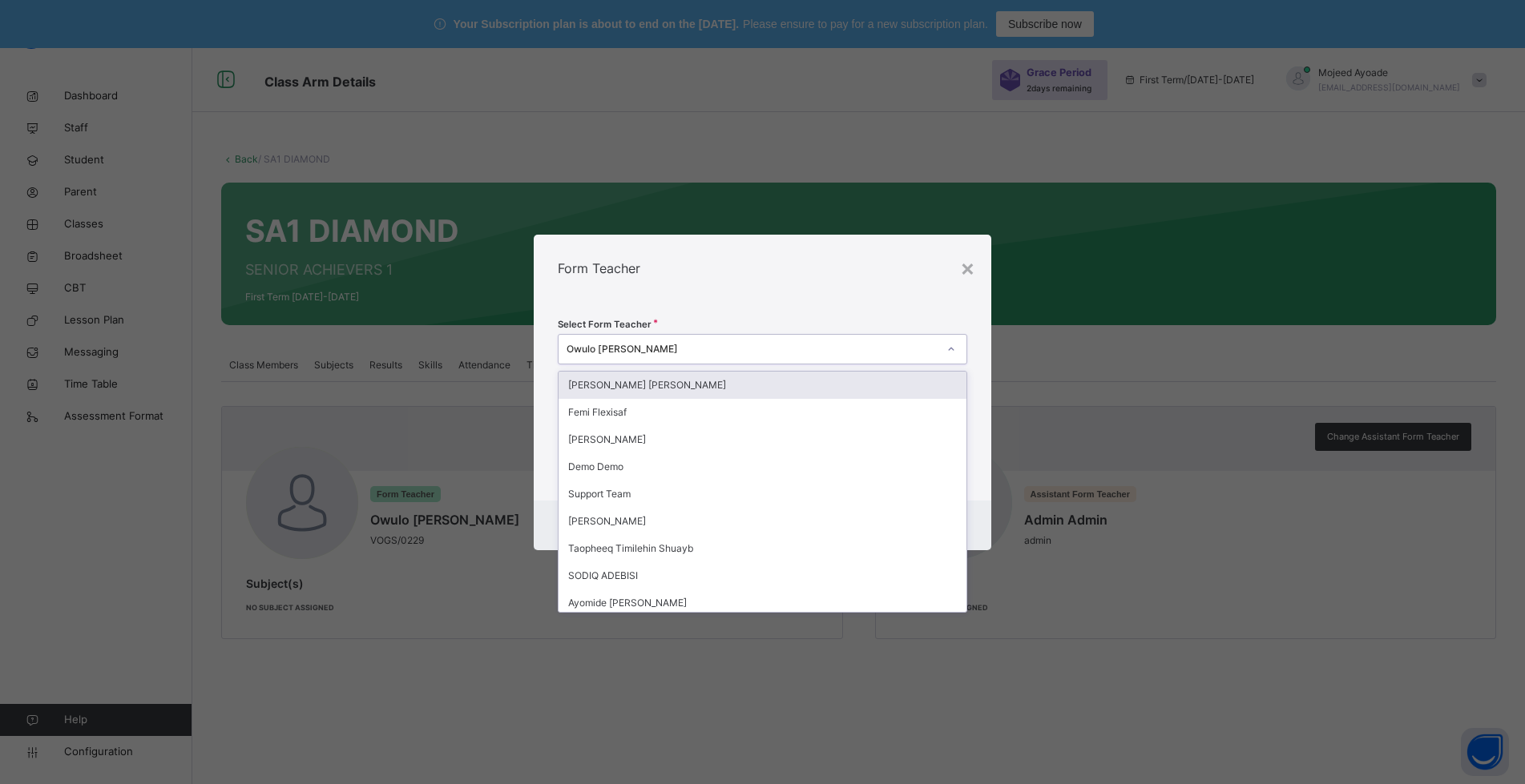
click at [693, 353] on div "Owulo [PERSON_NAME]" at bounding box center [752, 349] width 371 height 15
type input "**"
click at [662, 387] on div "Taopheeq Timilehin Shuayb" at bounding box center [770, 386] width 412 height 27
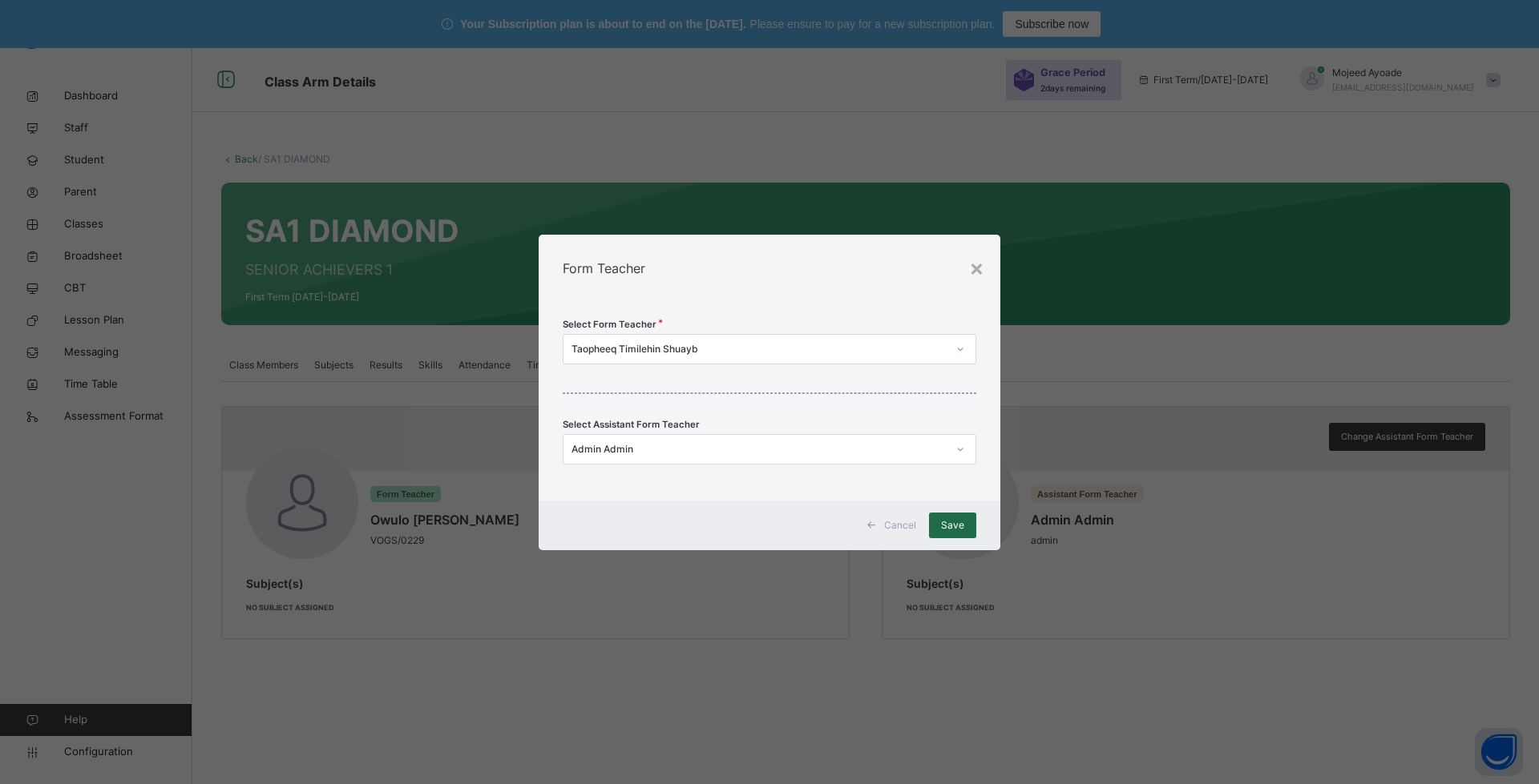
click at [952, 527] on span "Save" at bounding box center [953, 525] width 24 height 15
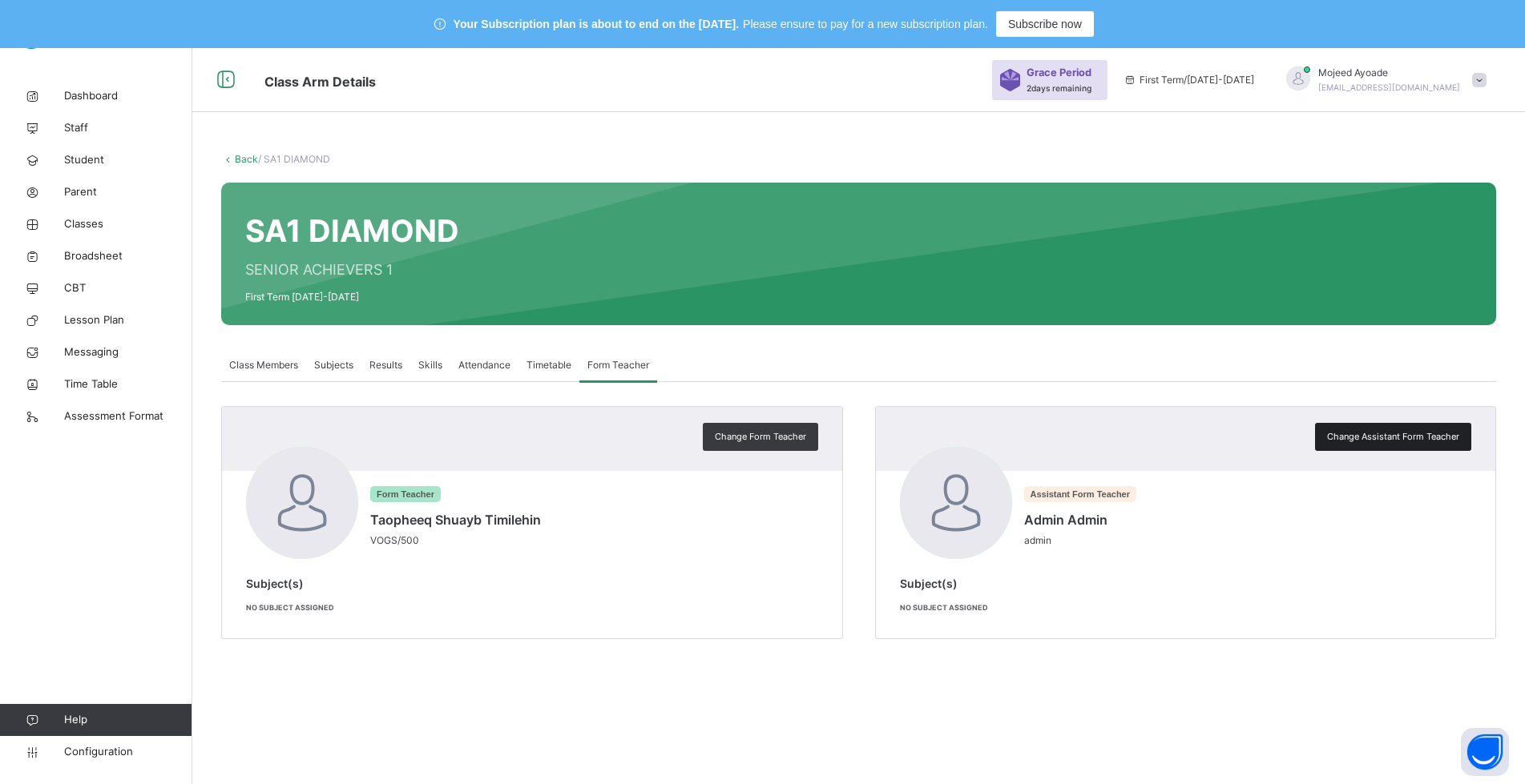
click at [1422, 435] on span "Change Assistant Form Teacher" at bounding box center [1393, 436] width 133 height 14
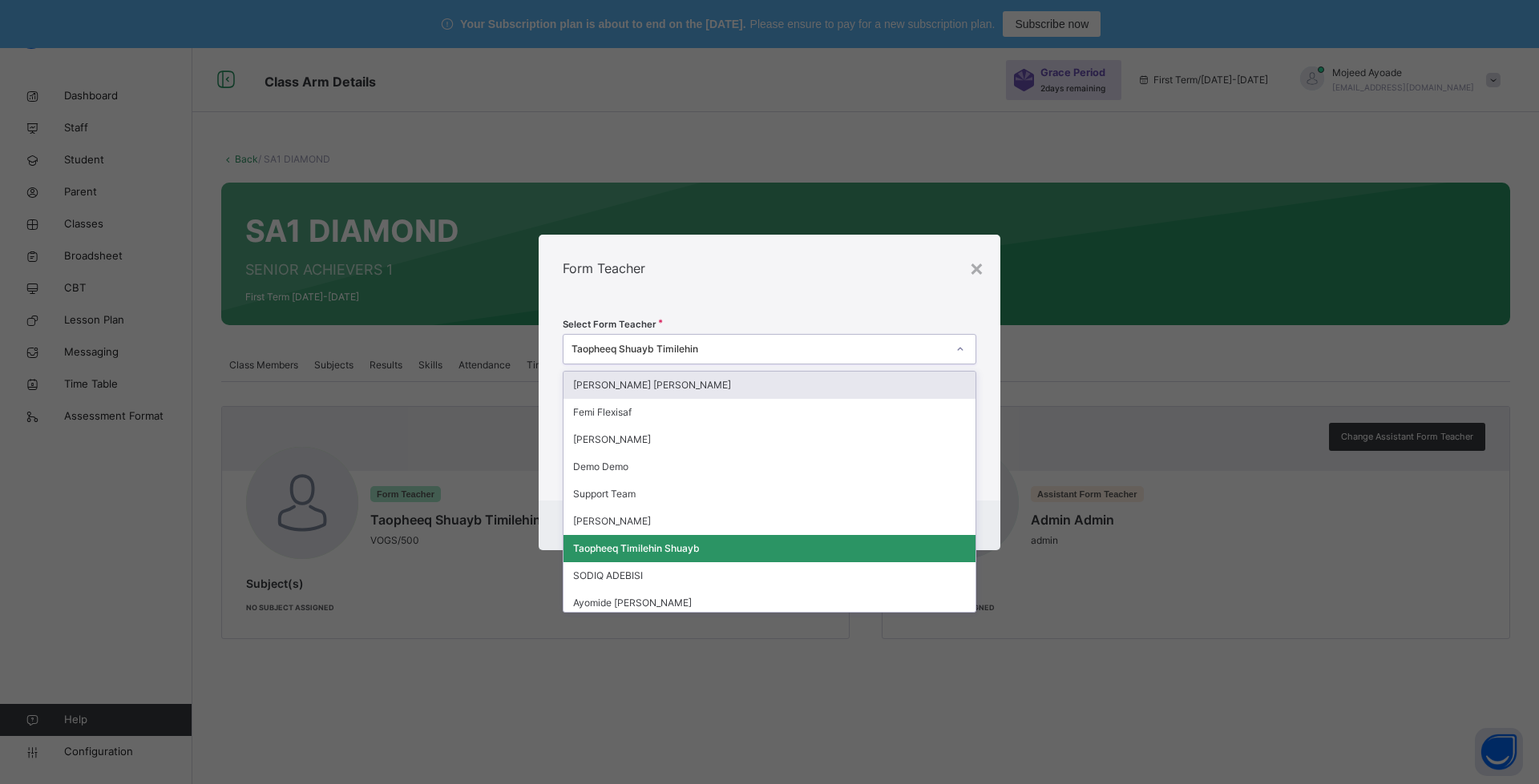
click at [930, 348] on div "Taopheeq Shuayb Timilehin" at bounding box center [759, 349] width 375 height 15
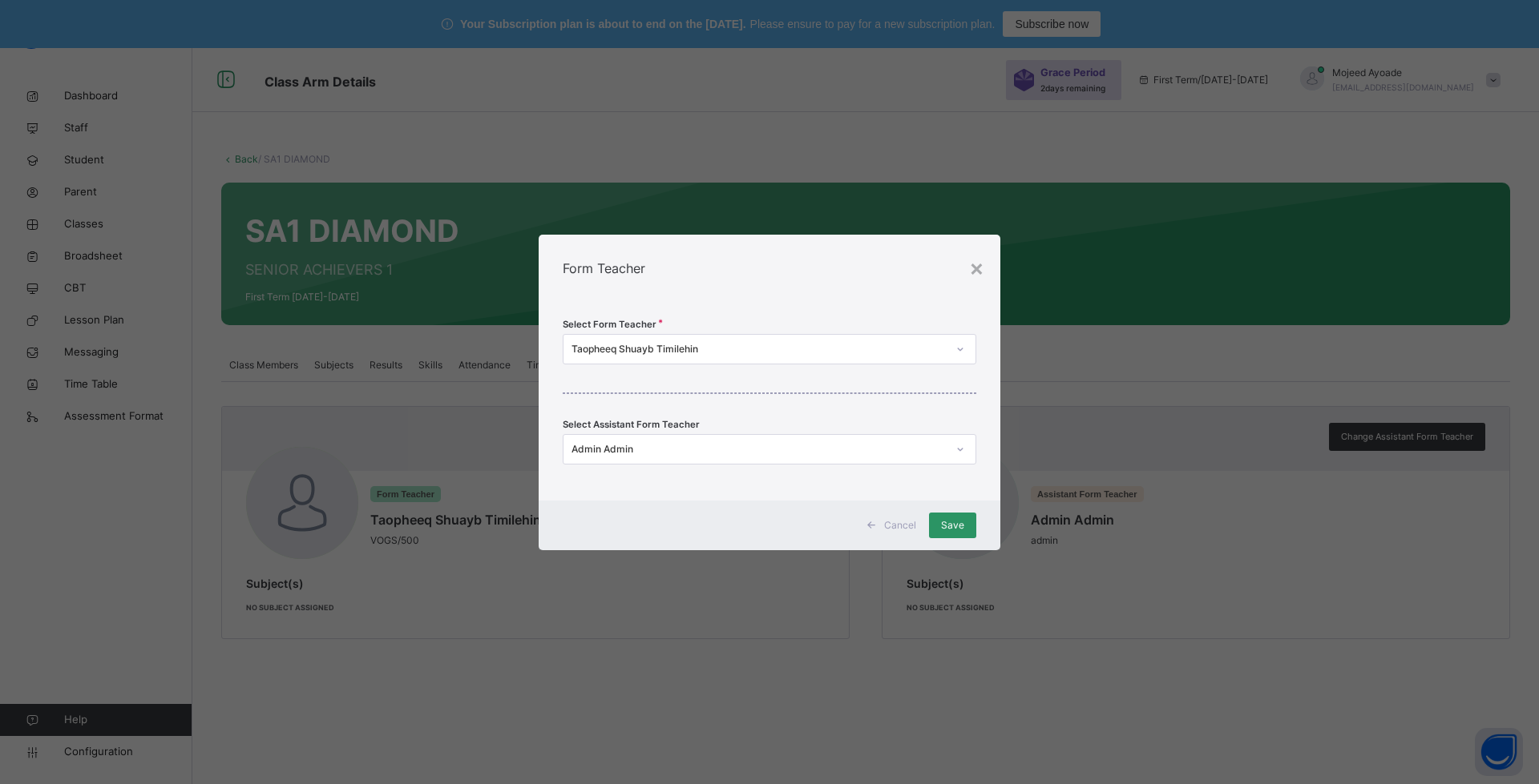
click at [916, 271] on div "Form Teacher" at bounding box center [769, 269] width 462 height 67
click at [980, 269] on div "×" at bounding box center [976, 267] width 15 height 34
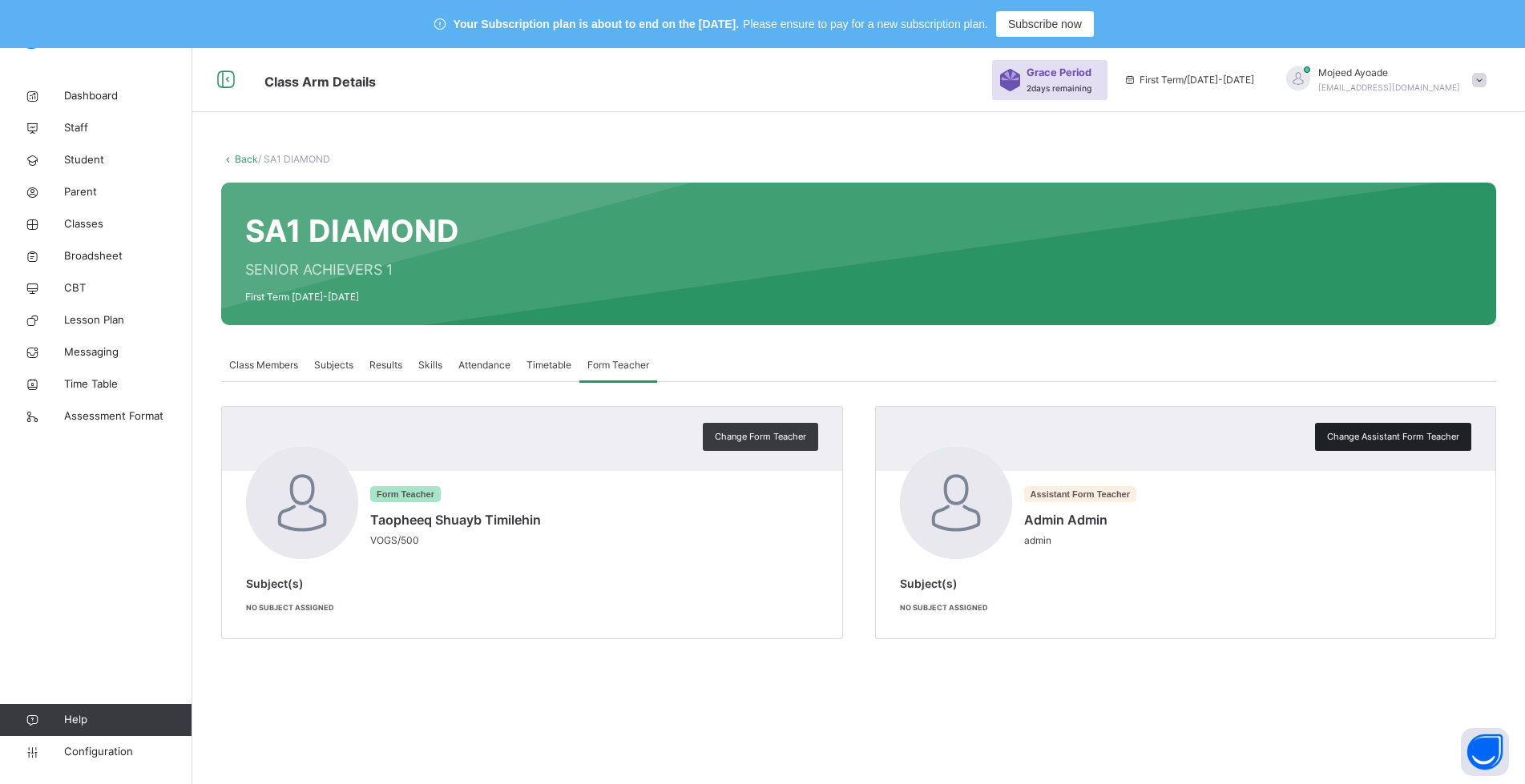
click at [1401, 439] on span "Change Assistant Form Teacher" at bounding box center [1393, 436] width 133 height 14
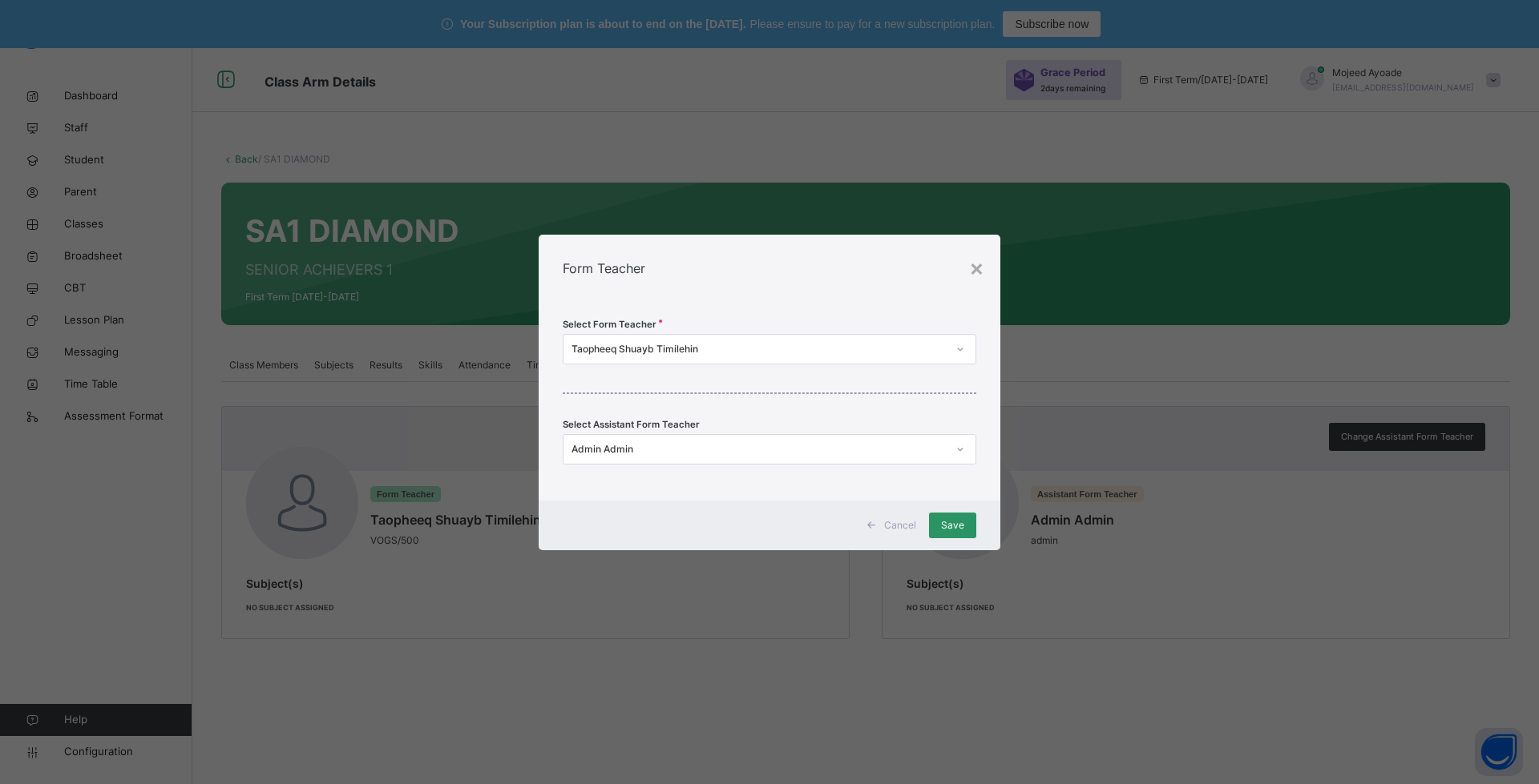
click at [865, 368] on div "Select Form Teacher Taopheeq Shuayb Timilehin Select Assistant Form Teacher Adm…" at bounding box center [769, 401] width 462 height 199
click at [865, 365] on div "Select Form Teacher Taopheeq Shuayb Timilehin Select Assistant Form Teacher Adm…" at bounding box center [769, 401] width 462 height 199
click at [867, 354] on div "Taopheeq Shuayb Timilehin" at bounding box center [759, 349] width 375 height 15
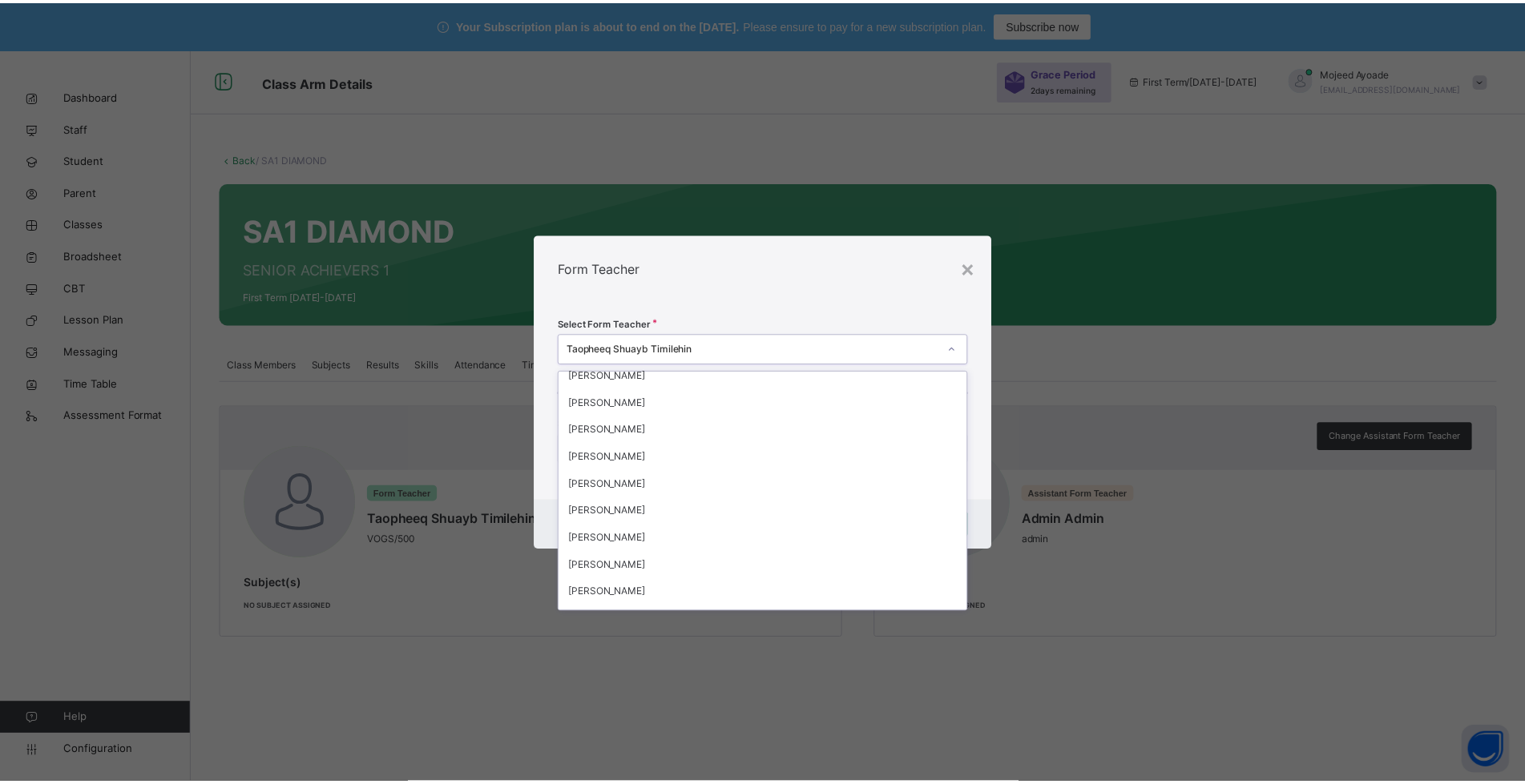
scroll to position [9103, 0]
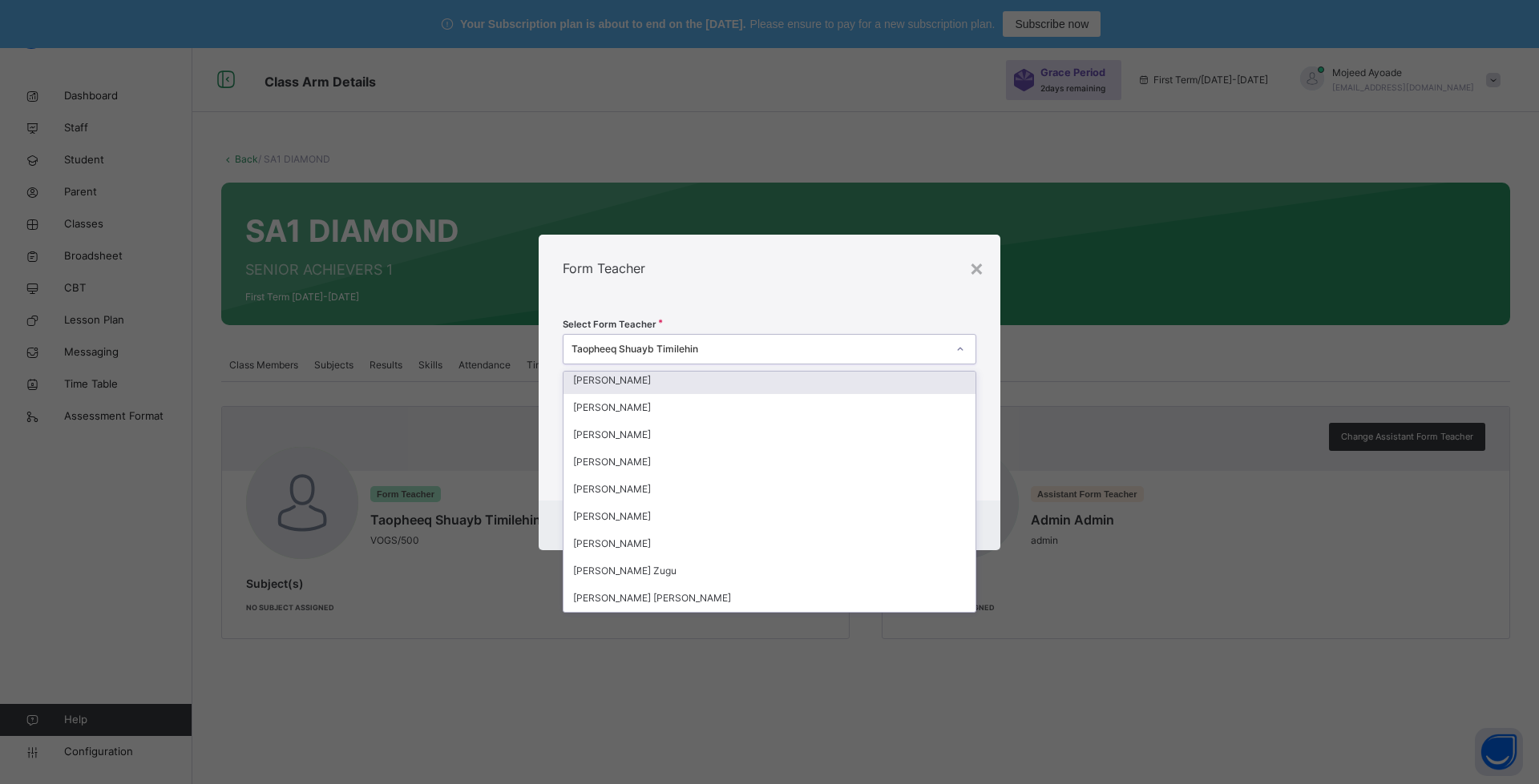
click at [755, 268] on div "Form Teacher" at bounding box center [769, 269] width 462 height 67
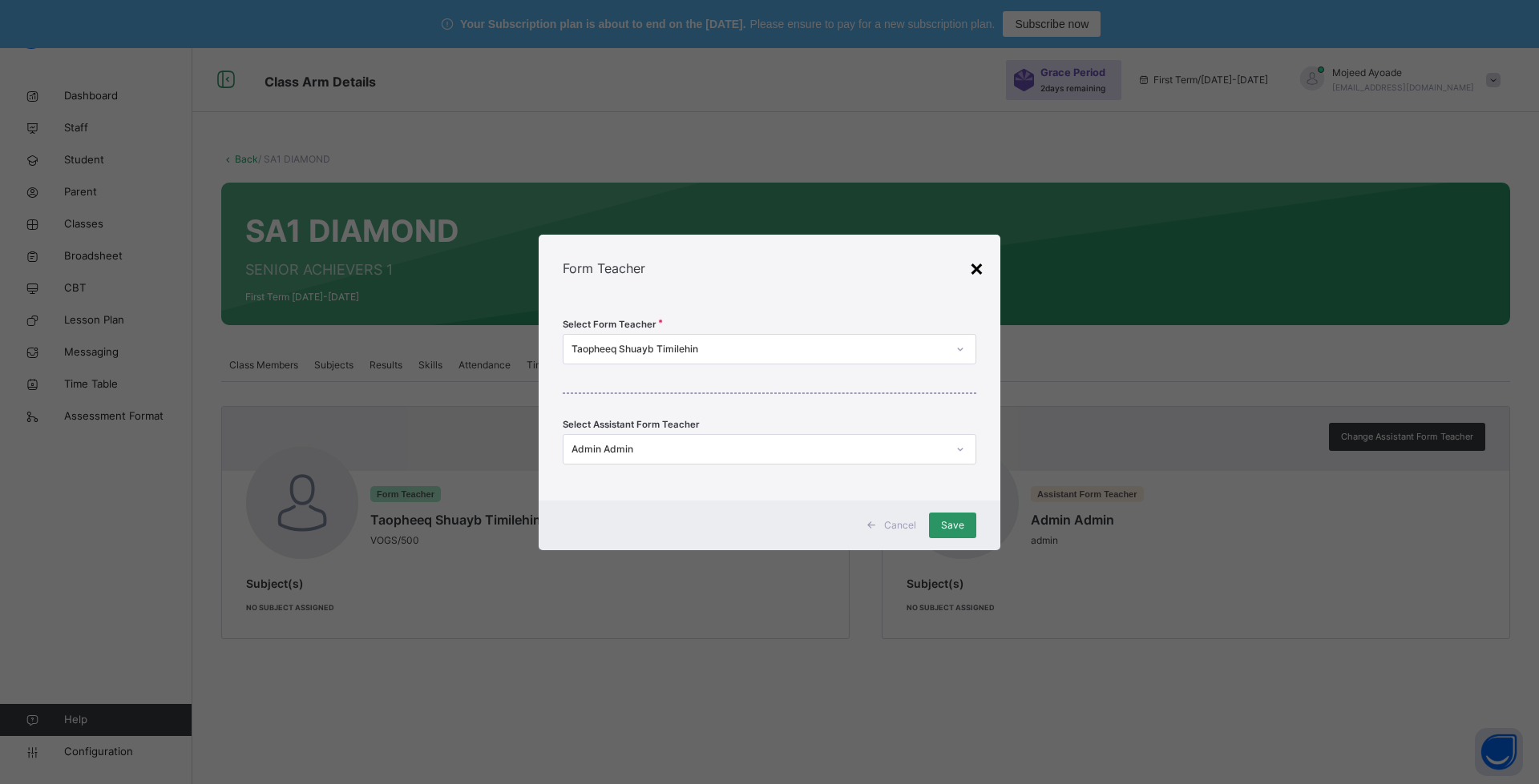
click at [976, 268] on div "×" at bounding box center [976, 267] width 15 height 34
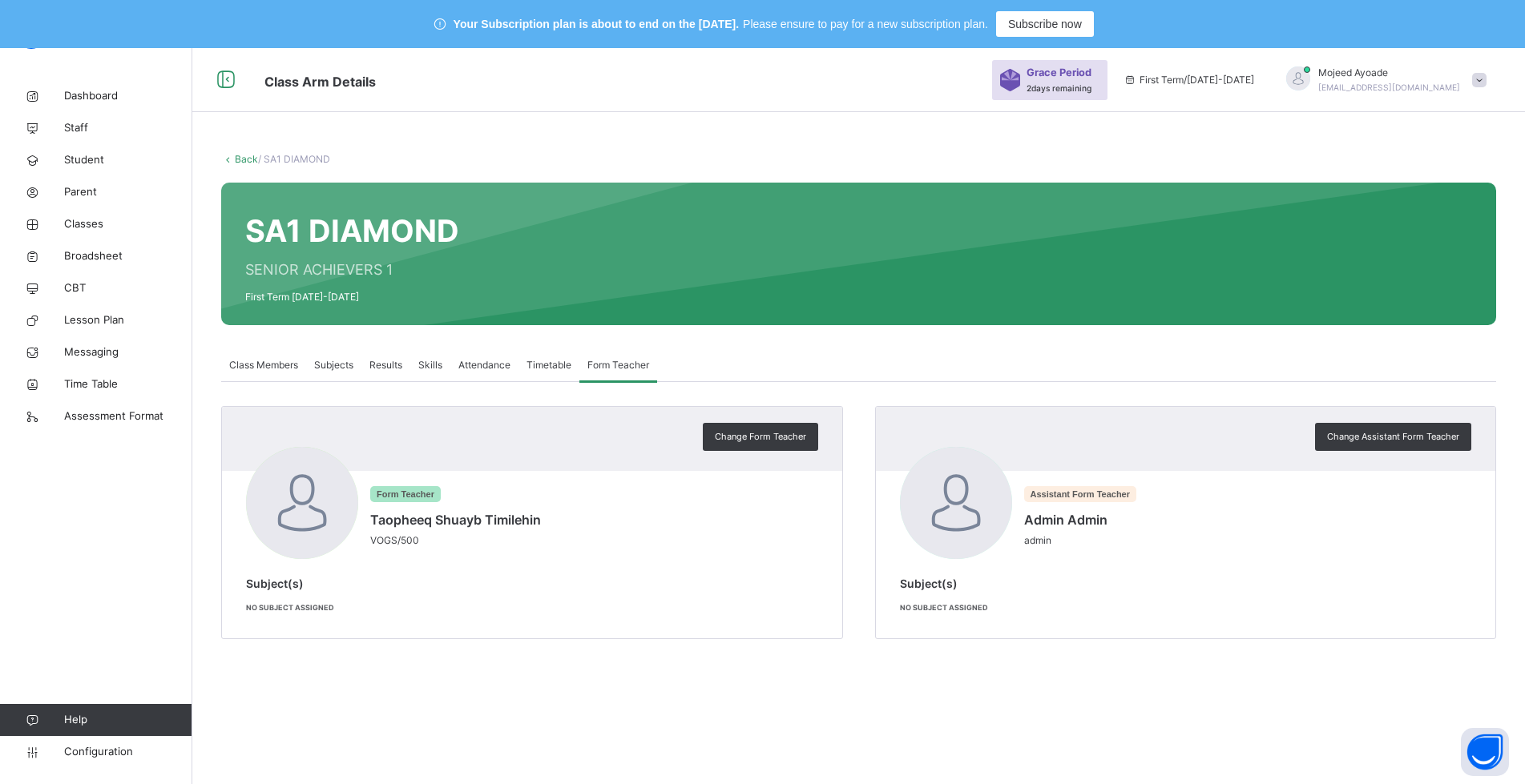
click at [260, 358] on span "Class Members" at bounding box center [264, 366] width 69 height 15
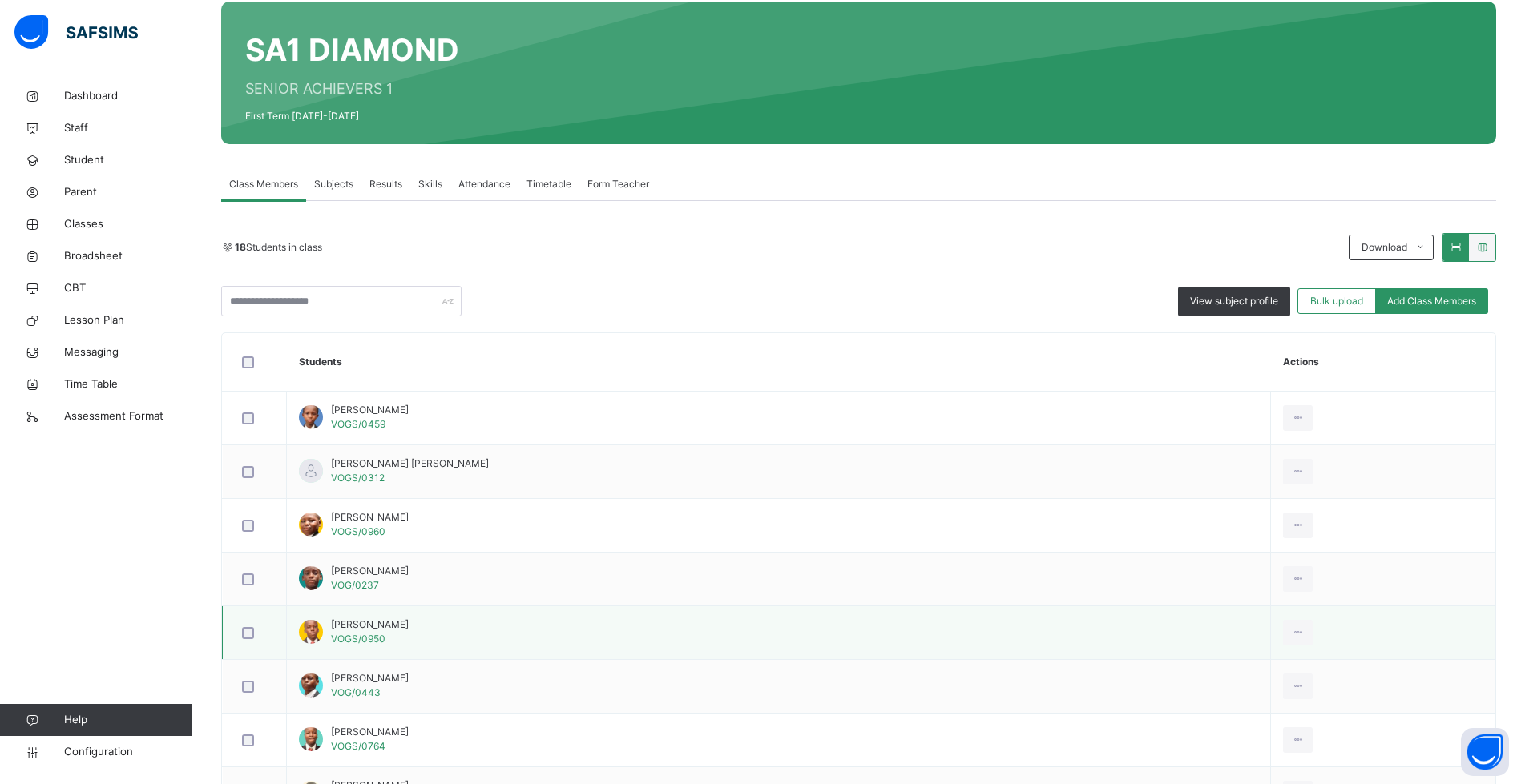
scroll to position [80, 0]
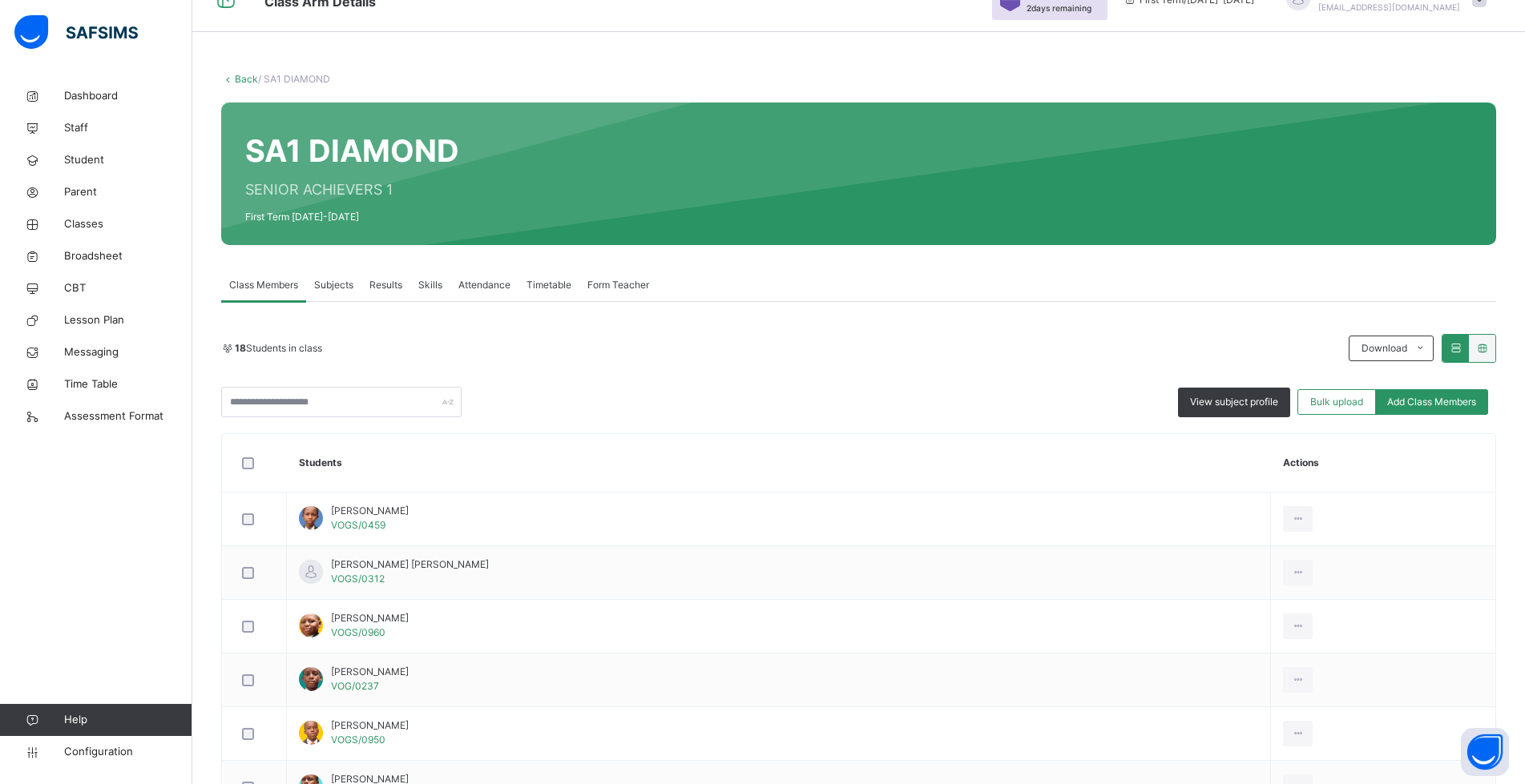
click at [715, 337] on div "18 Students in class Download Pdf Report Excel Report" at bounding box center [859, 348] width 1275 height 29
click at [791, 380] on div "18 Students in class Download Pdf Report Excel Report View subject profile Bulk…" at bounding box center [859, 376] width 1275 height 83
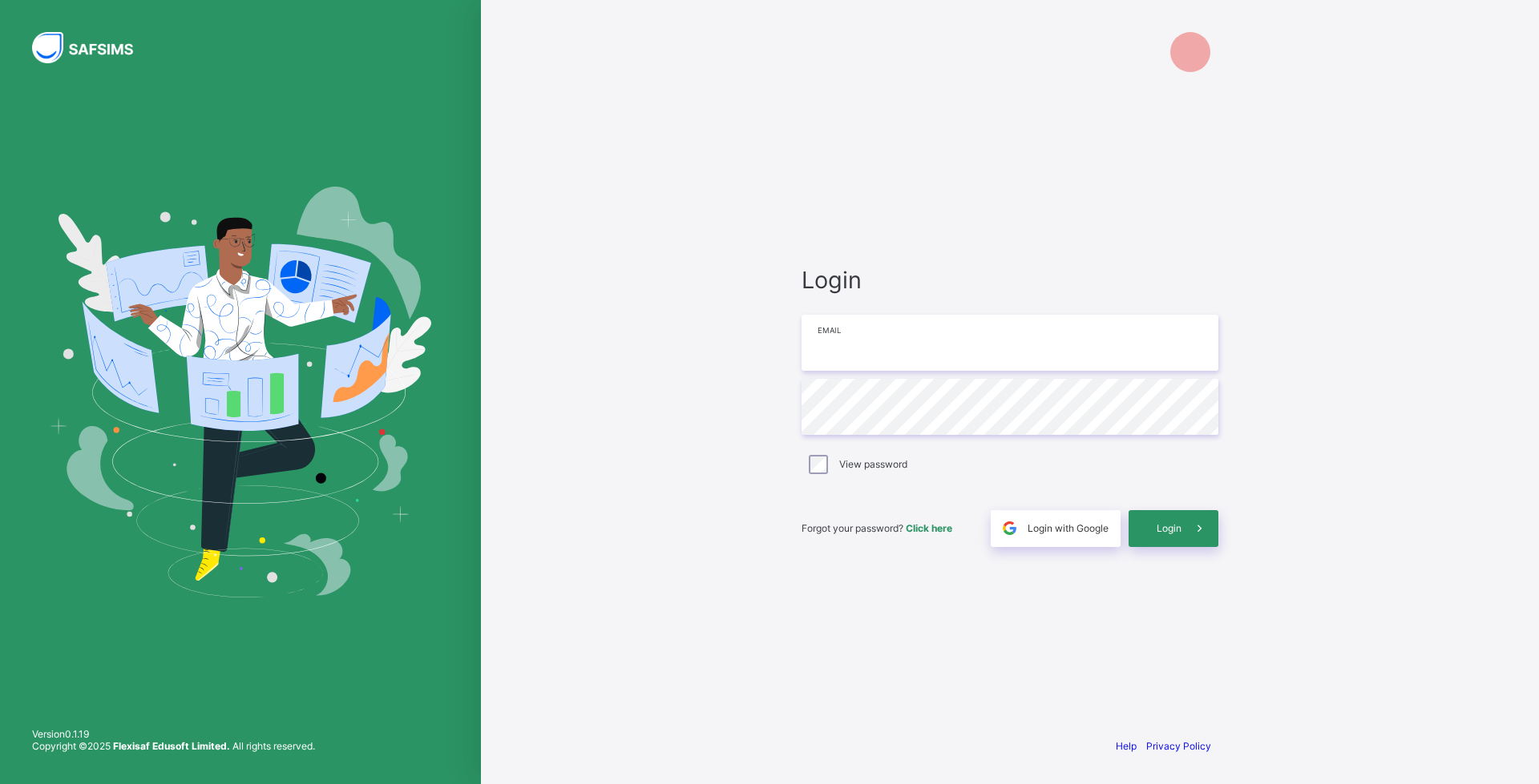
click at [955, 349] on input "email" at bounding box center [1010, 343] width 417 height 56
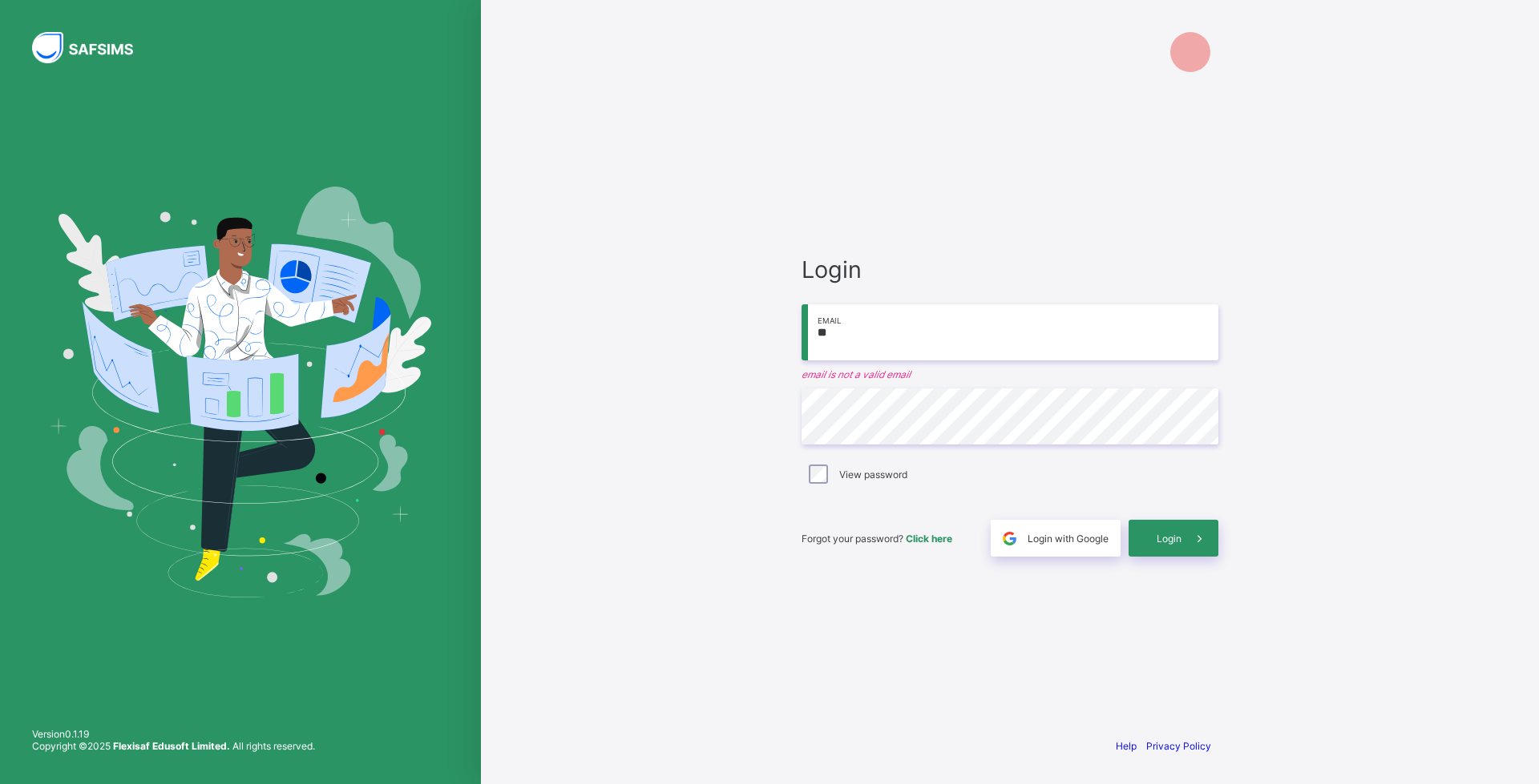
type input "**********"
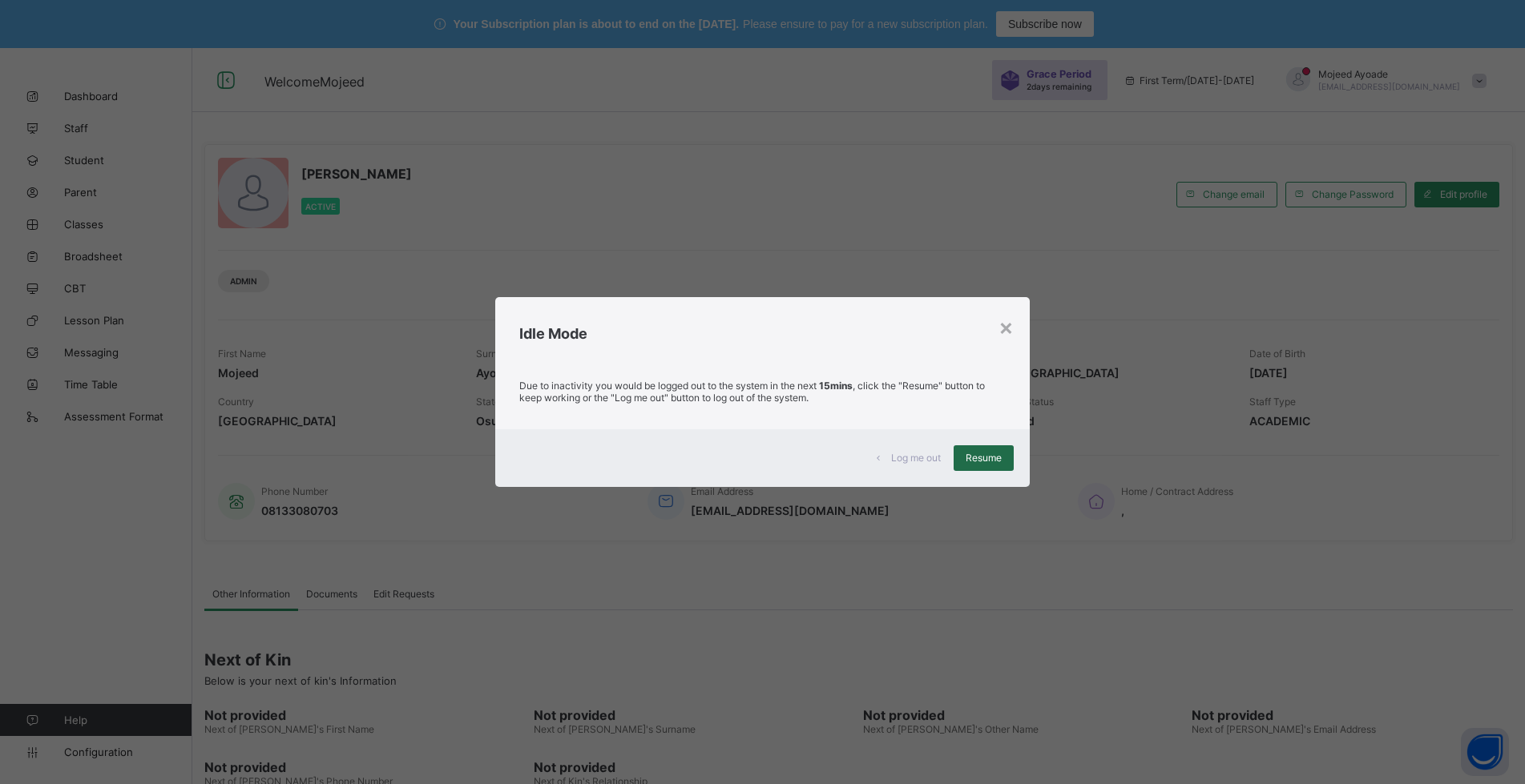
click at [995, 464] on span "Resume" at bounding box center [984, 457] width 36 height 12
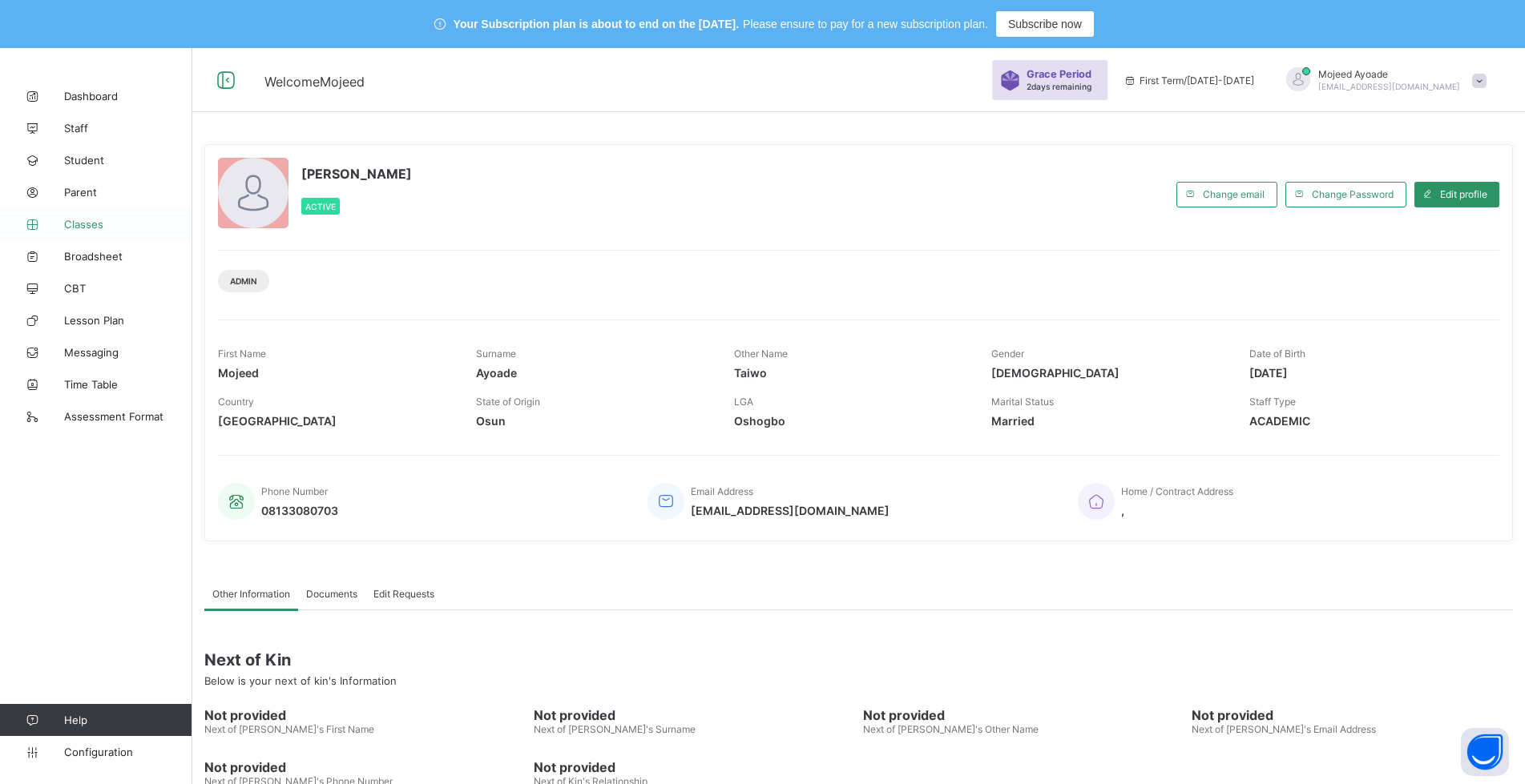
click at [94, 221] on span "Classes" at bounding box center [128, 224] width 128 height 13
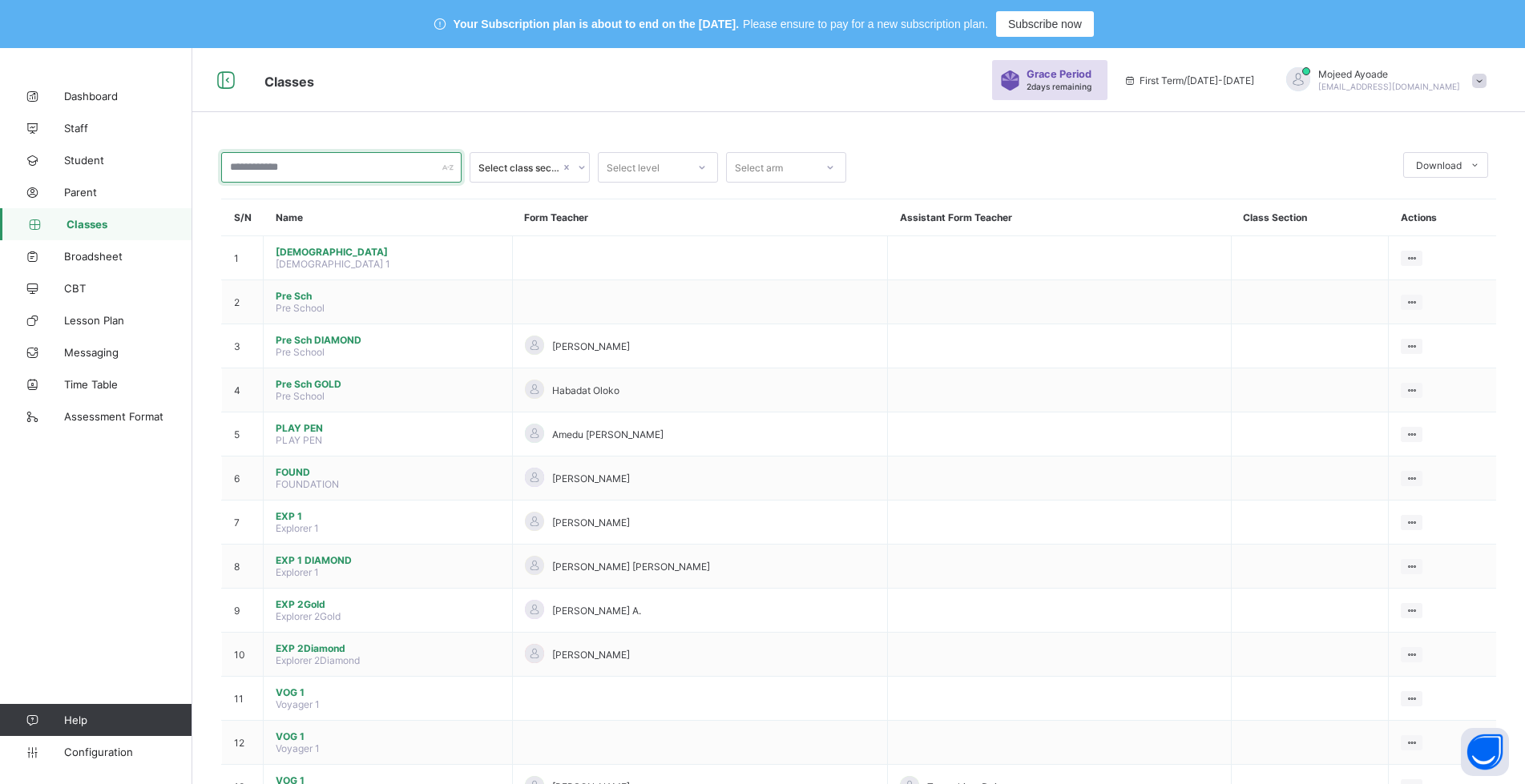
click at [319, 173] on input "text" at bounding box center [341, 168] width 241 height 31
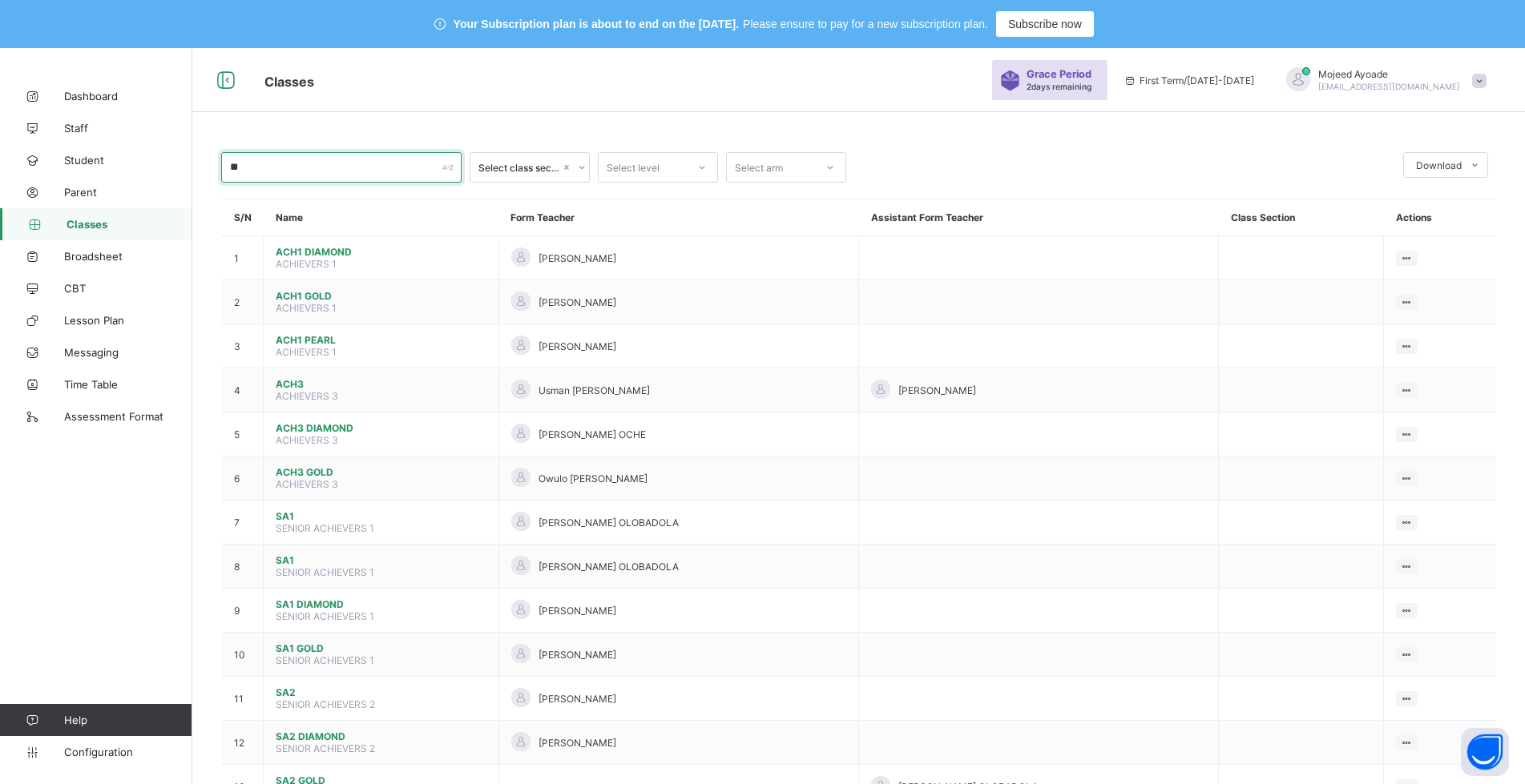
type input "*"
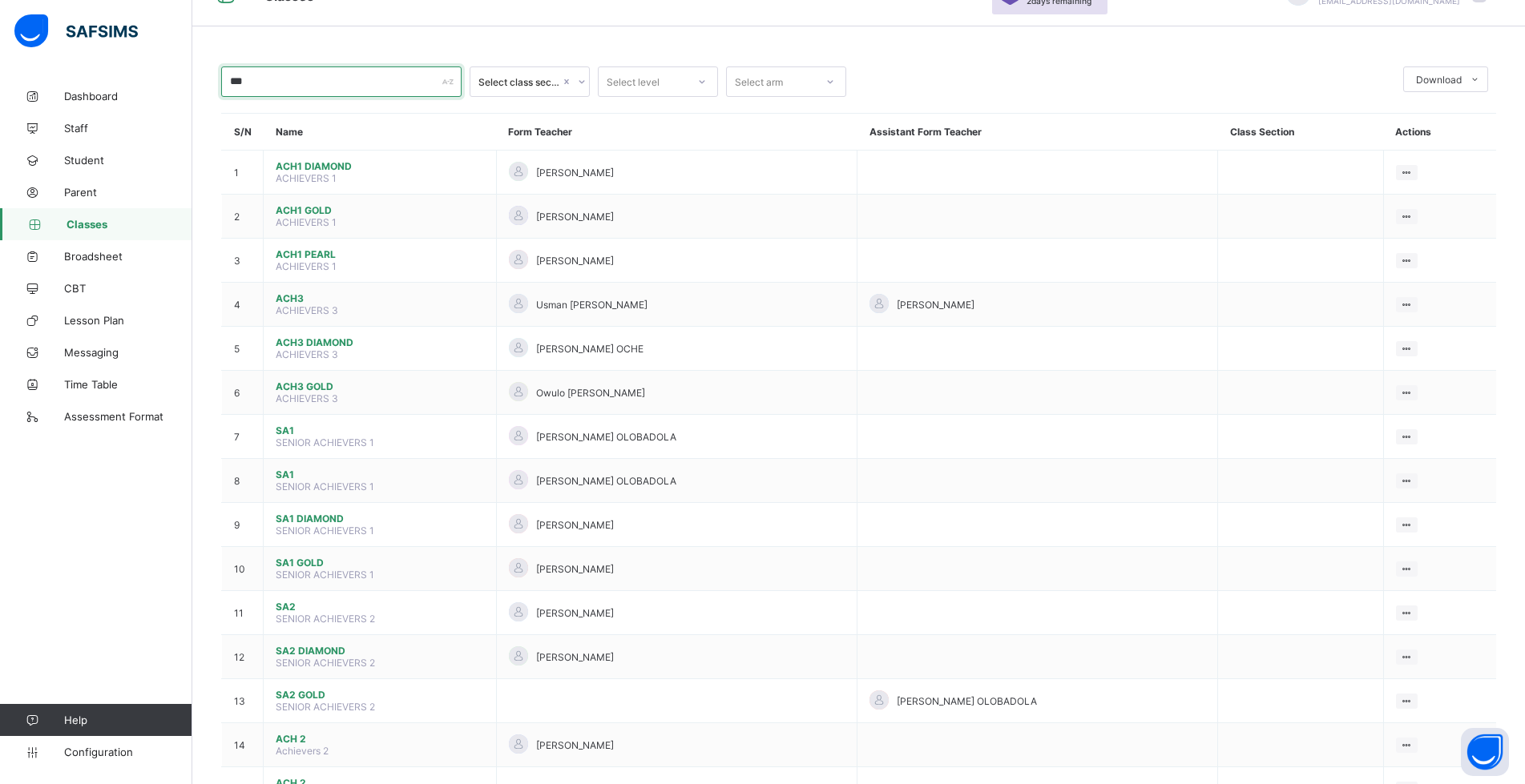
scroll to position [53, 0]
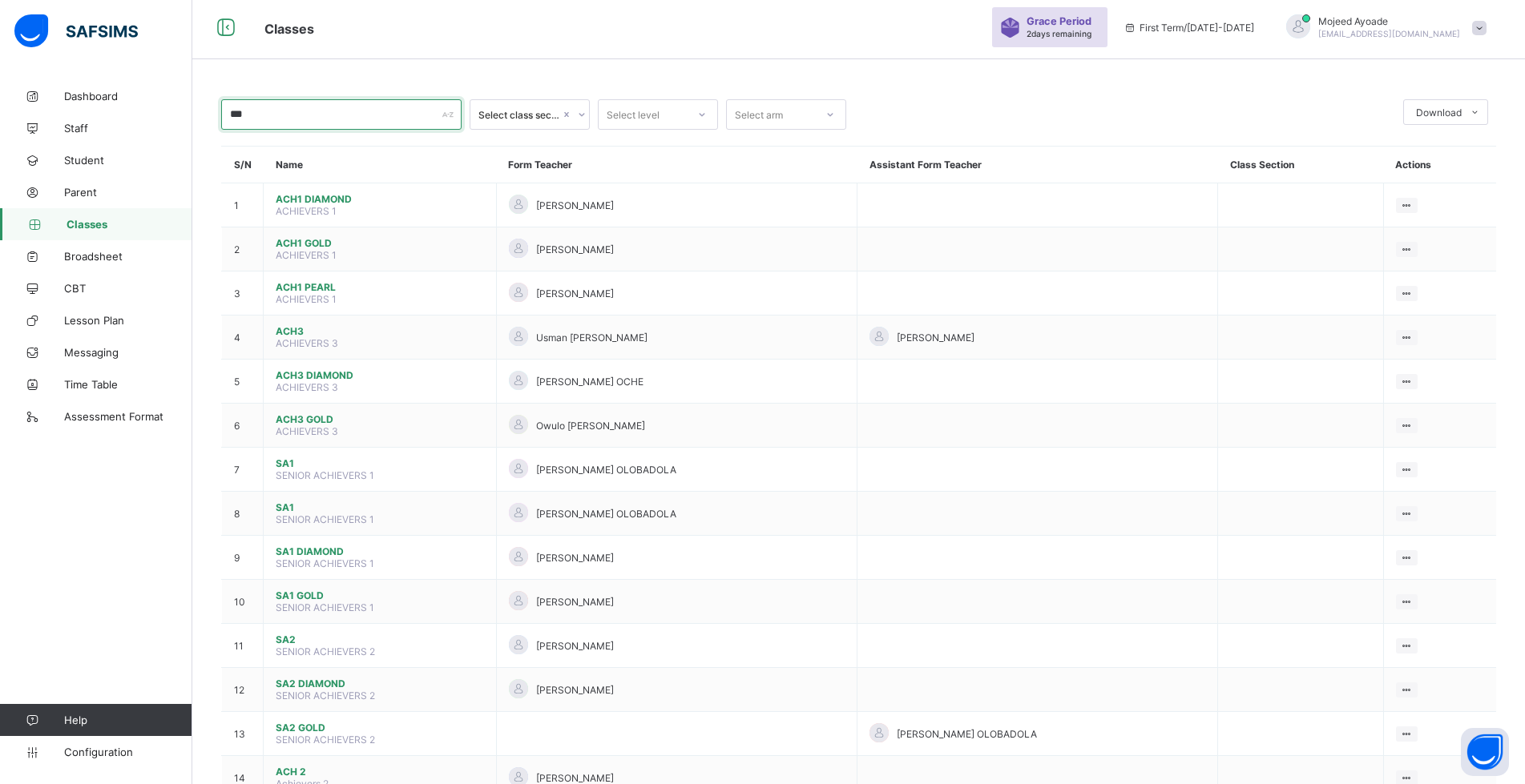
click at [276, 111] on input "***" at bounding box center [341, 114] width 241 height 31
type input "*"
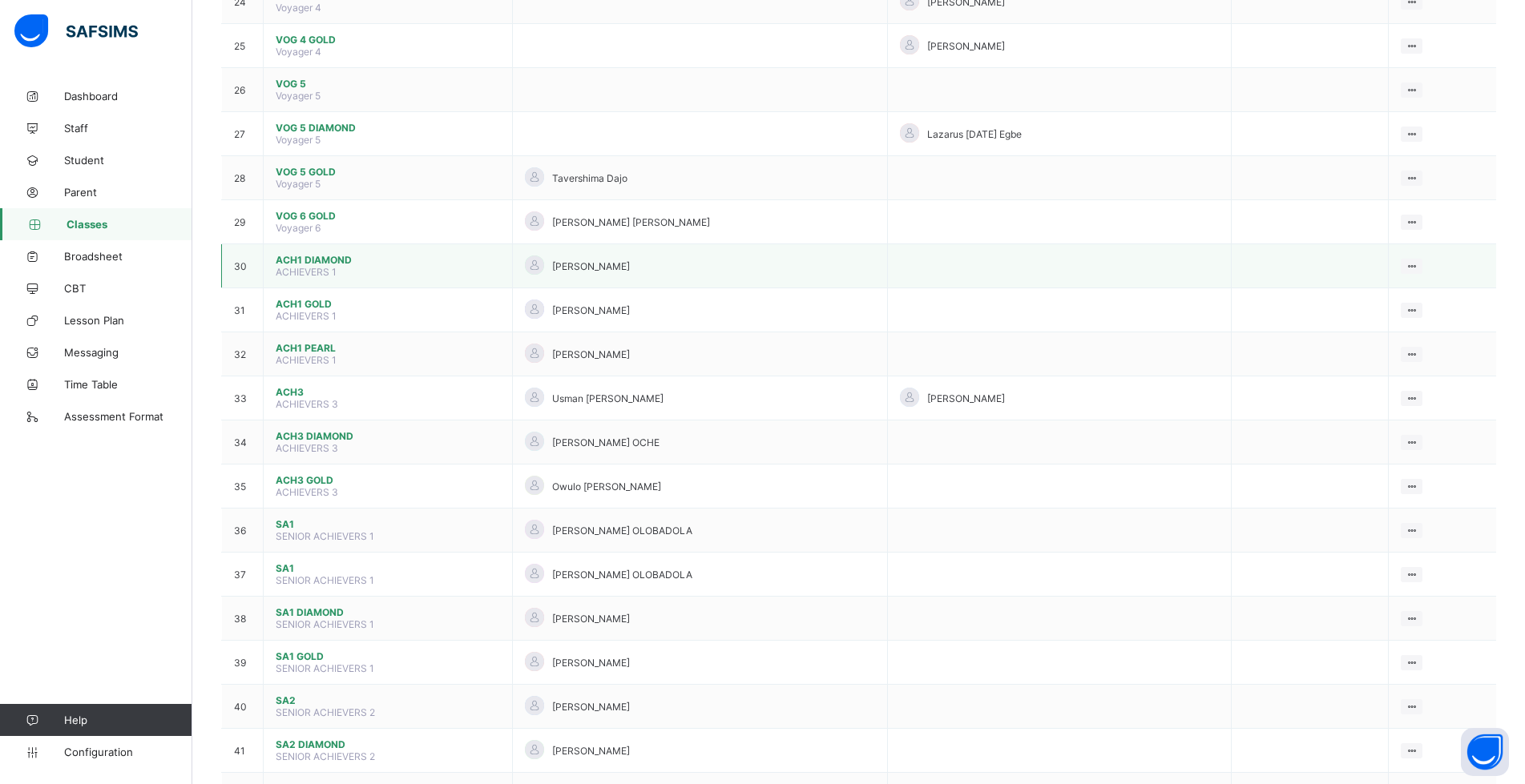
scroll to position [1362, 0]
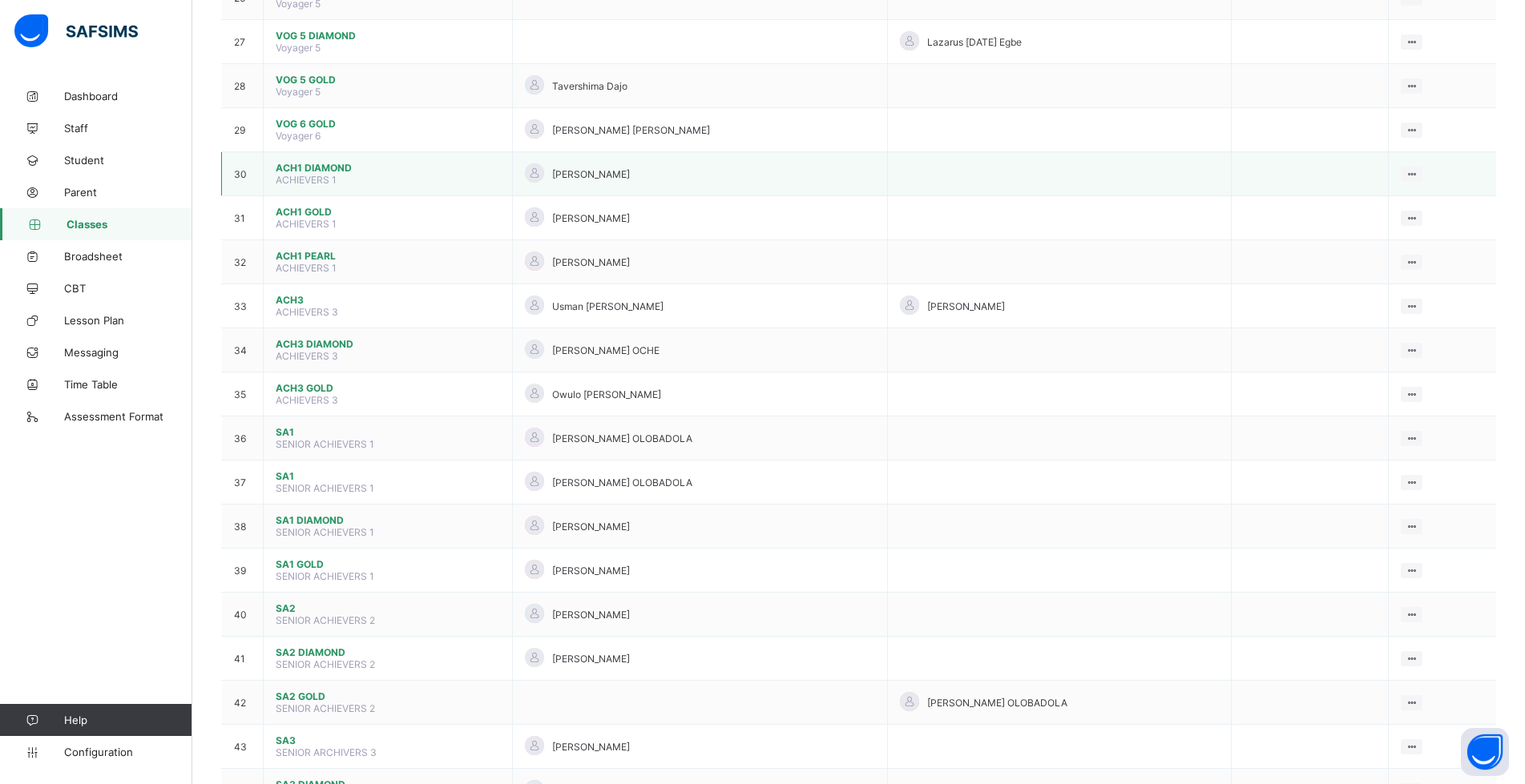
click at [311, 171] on span "ACH1 DIAMOND" at bounding box center [388, 167] width 224 height 12
